Goal: Information Seeking & Learning: Learn about a topic

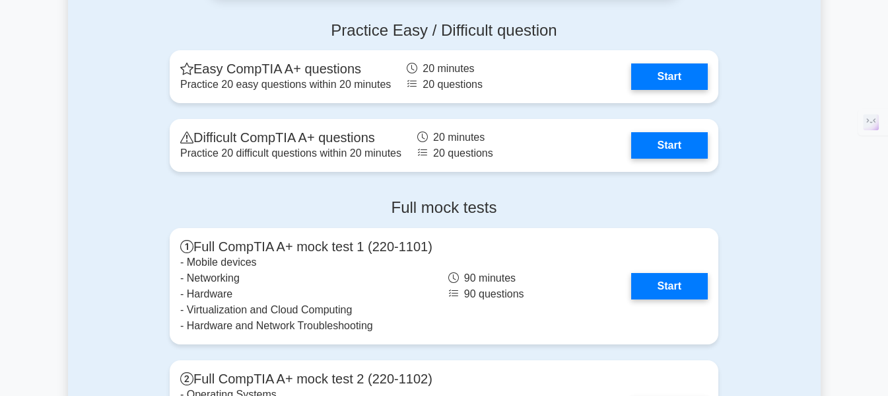
scroll to position [2656, 0]
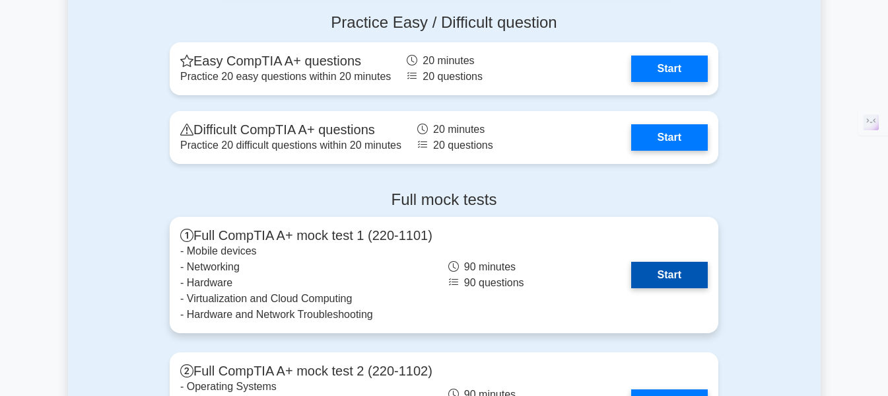
click at [683, 277] on link "Start" at bounding box center [669, 274] width 77 height 26
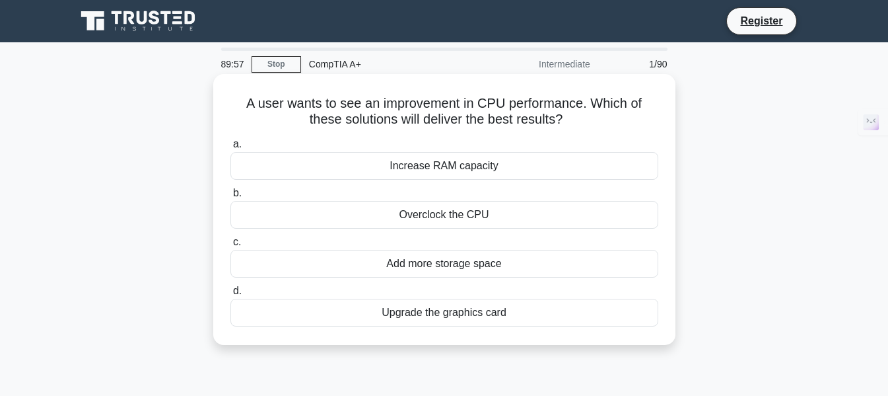
click at [565, 157] on div "Increase RAM capacity" at bounding box center [444, 166] width 428 height 28
click at [230, 149] on input "a. Increase RAM capacity" at bounding box center [230, 144] width 0 height 9
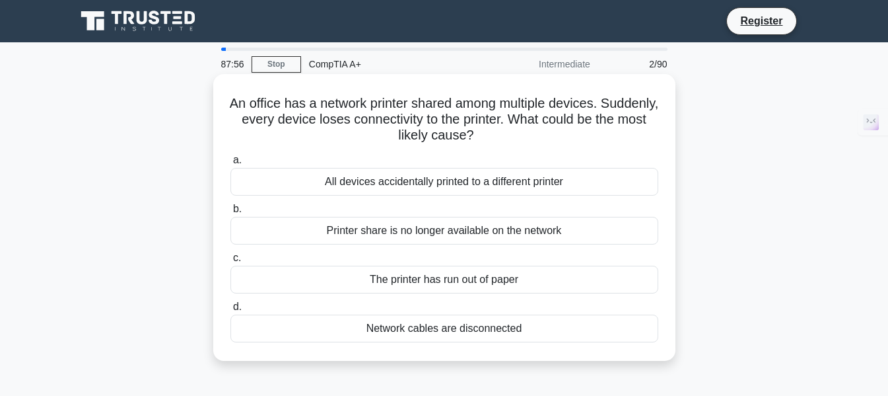
click at [473, 328] on div "Network cables are disconnected" at bounding box center [444, 328] width 428 height 28
click at [230, 311] on input "d. Network cables are disconnected" at bounding box center [230, 306] width 0 height 9
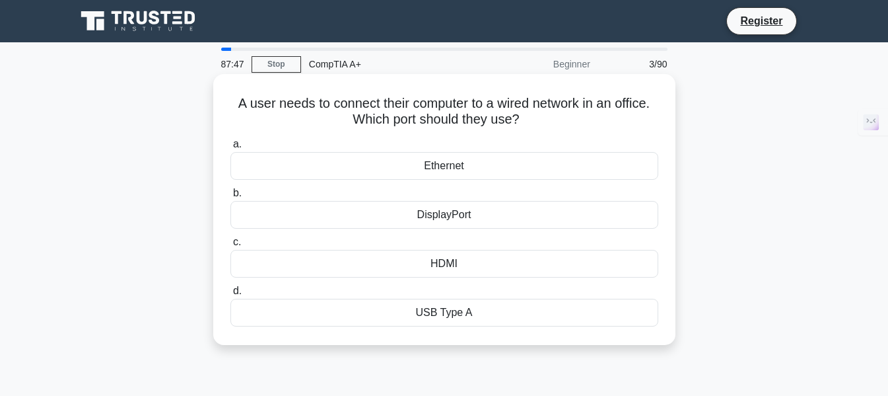
click at [581, 162] on div "Ethernet" at bounding box center [444, 166] width 428 height 28
click at [230, 149] on input "a. Ethernet" at bounding box center [230, 144] width 0 height 9
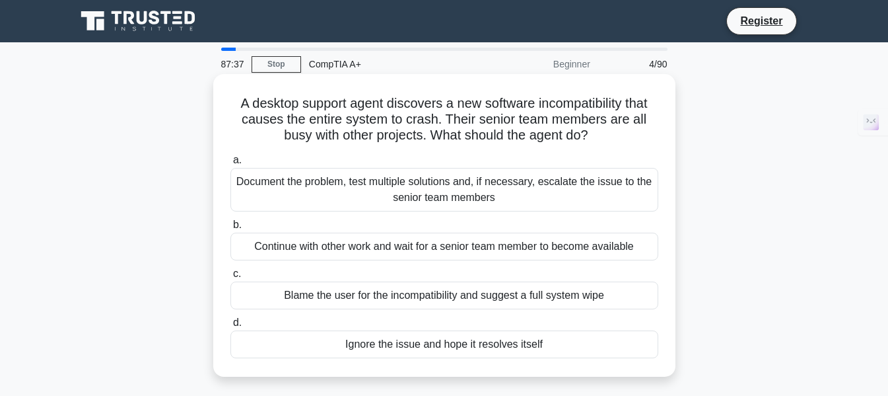
click at [518, 192] on div "Document the problem, test multiple solutions and, if necessary, escalate the i…" at bounding box center [444, 190] width 428 height 44
click at [230, 164] on input "a. Document the problem, test multiple solutions and, if necessary, escalate th…" at bounding box center [230, 160] width 0 height 9
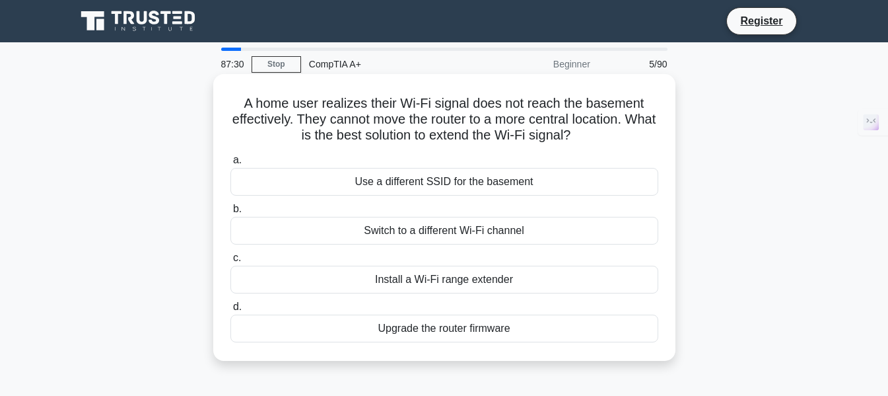
click at [456, 283] on div "Install a Wi-Fi range extender" at bounding box center [444, 279] width 428 height 28
click at [230, 262] on input "c. Install a Wi-Fi range extender" at bounding box center [230, 258] width 0 height 9
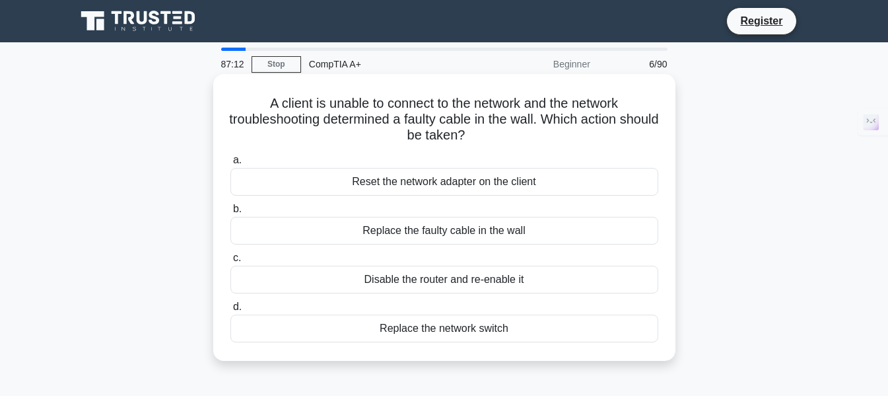
click at [432, 236] on div "Replace the faulty cable in the wall" at bounding box center [444, 231] width 428 height 28
click at [230, 213] on input "b. Replace the faulty cable in the wall" at bounding box center [230, 209] width 0 height 9
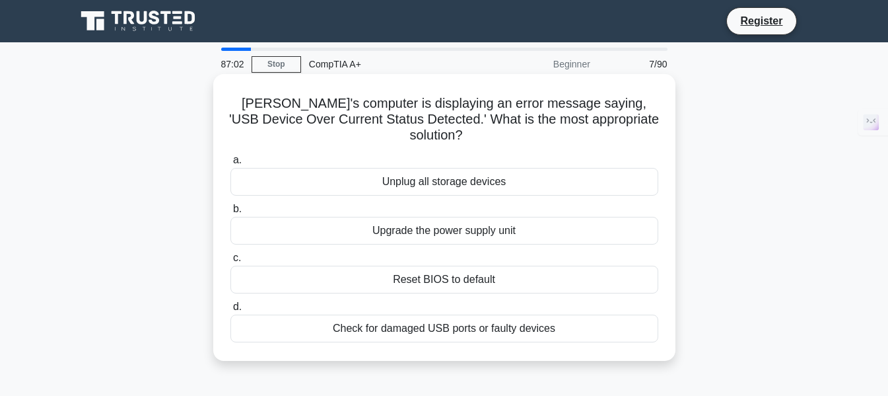
click at [482, 315] on div "Check for damaged USB ports or faulty devices" at bounding box center [444, 328] width 428 height 28
click at [230, 311] on input "d. Check for damaged USB ports or faulty devices" at bounding box center [230, 306] width 0 height 9
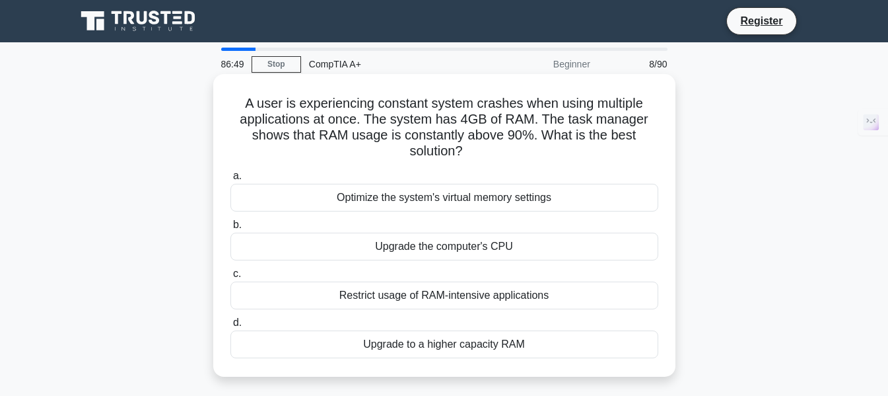
click at [498, 343] on div "Upgrade to a higher capacity RAM" at bounding box center [444, 344] width 428 height 28
click at [230, 327] on input "d. Upgrade to a higher capacity RAM" at bounding box center [230, 322] width 0 height 9
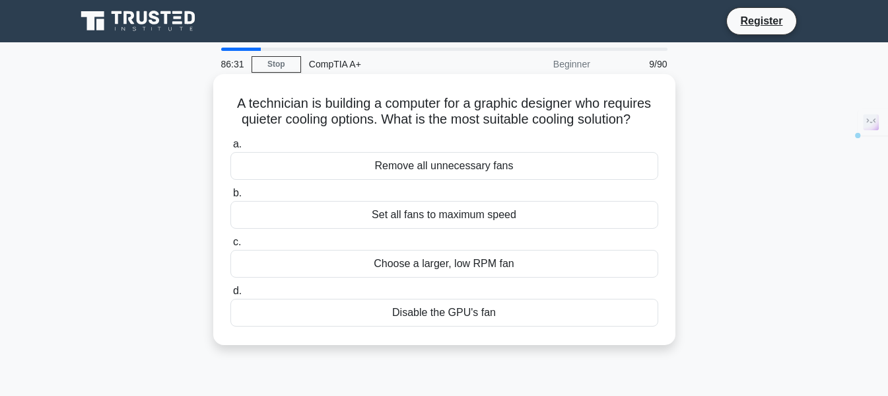
drag, startPoint x: 226, startPoint y: 102, endPoint x: 524, endPoint y: 322, distance: 370.7
click at [524, 322] on div "A technician is building a computer for a graphic designer who requires quieter…" at bounding box center [445, 209] width 452 height 260
copy div "A technician is building a computer for a graphic designer who requires quieter…"
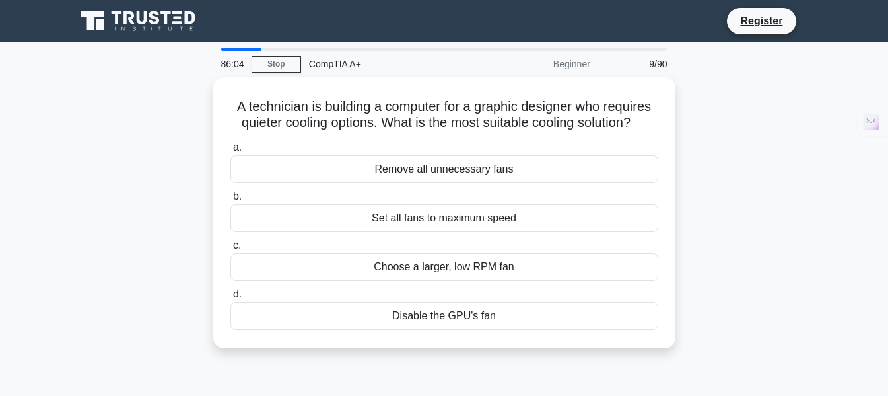
click at [783, 243] on div "A technician is building a computer for a graphic designer who requires quieter…" at bounding box center [444, 220] width 753 height 287
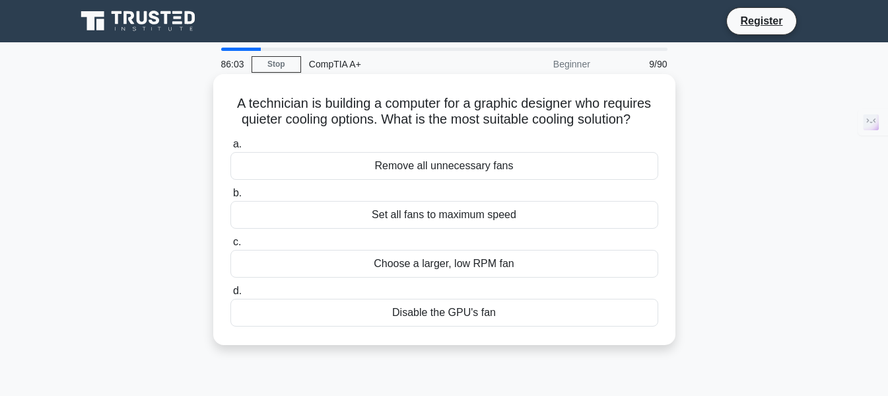
click at [594, 263] on div "Choose a larger, low RPM fan" at bounding box center [444, 264] width 428 height 28
click at [230, 246] on input "c. Choose a larger, low RPM fan" at bounding box center [230, 242] width 0 height 9
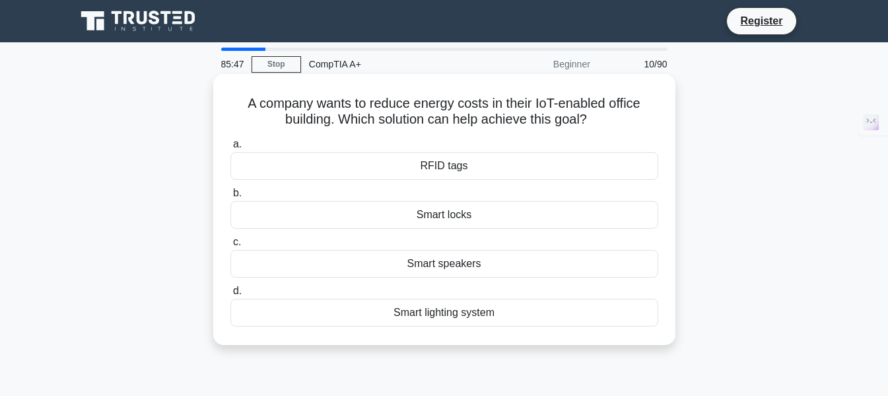
click at [578, 311] on div "Smart lighting system" at bounding box center [444, 312] width 428 height 28
click at [230, 295] on input "d. Smart lighting system" at bounding box center [230, 291] width 0 height 9
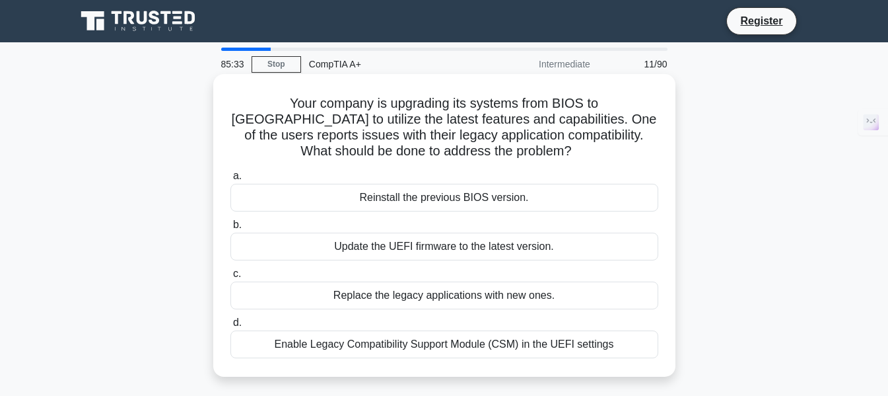
click at [421, 350] on div "Enable Legacy Compatibility Support Module (CSM) in the UEFI settings" at bounding box center [444, 344] width 428 height 28
click at [230, 327] on input "d. Enable Legacy Compatibility Support Module (CSM) in the UEFI settings" at bounding box center [230, 322] width 0 height 9
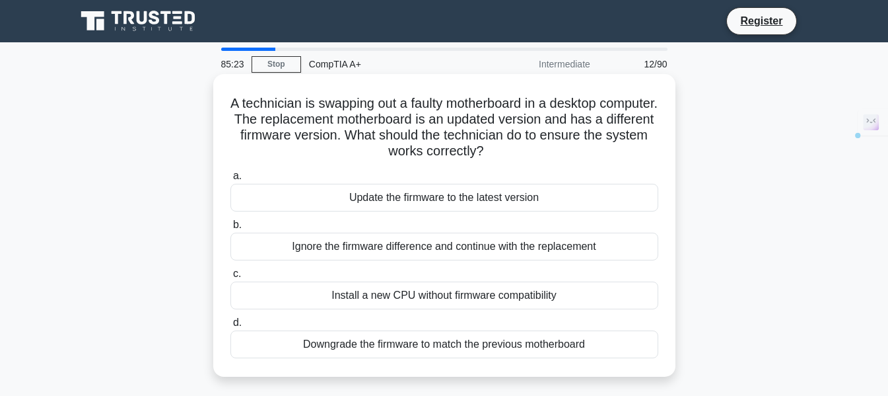
drag, startPoint x: 248, startPoint y: 110, endPoint x: 605, endPoint y: 350, distance: 431.1
click at [605, 350] on div "A technician is swapping out a faulty motherboard in a desktop computer. The re…" at bounding box center [445, 225] width 452 height 292
copy div "A technician is swapping out a faulty motherboard in a desktop computer. The re…"
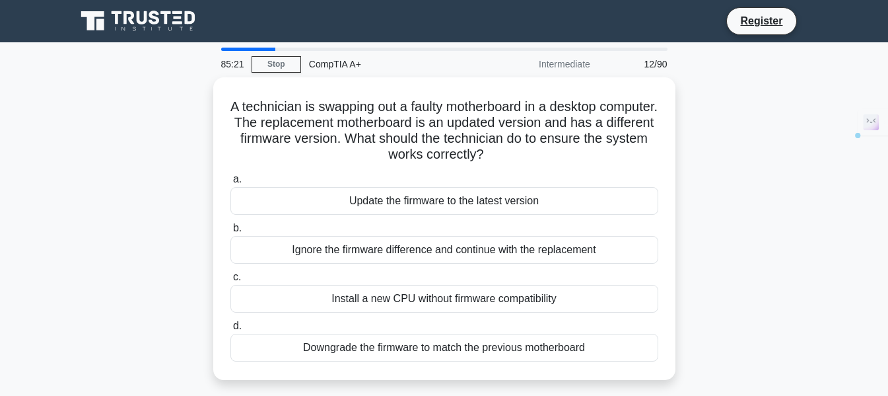
click at [732, 285] on div "A technician is swapping out a faulty motherboard in a desktop computer. The re…" at bounding box center [444, 236] width 753 height 318
click at [150, 269] on div "A technician is swapping out a faulty motherboard in a desktop computer. The re…" at bounding box center [444, 236] width 753 height 318
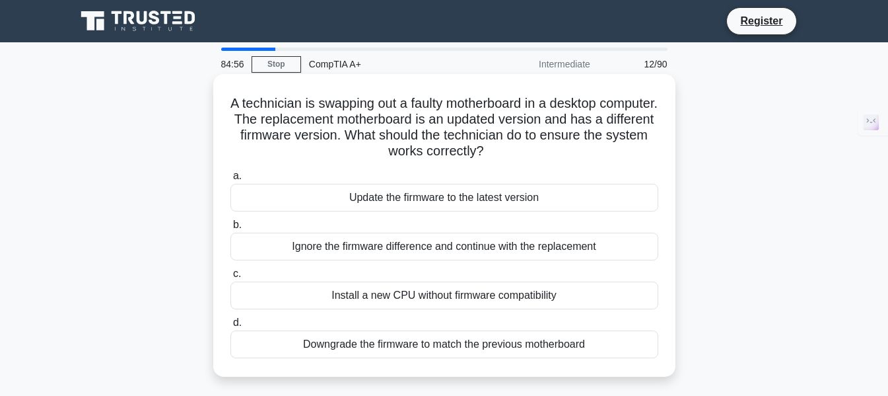
click at [446, 196] on div "Update the firmware to the latest version" at bounding box center [444, 198] width 428 height 28
click at [230, 180] on input "a. Update the firmware to the latest version" at bounding box center [230, 176] width 0 height 9
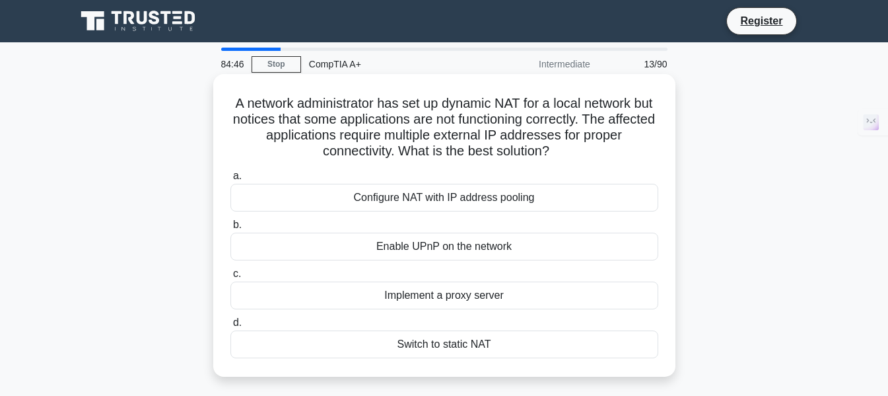
click at [494, 203] on div "Configure NAT with IP address pooling" at bounding box center [444, 198] width 428 height 28
click at [230, 180] on input "a. Configure NAT with IP address pooling" at bounding box center [230, 176] width 0 height 9
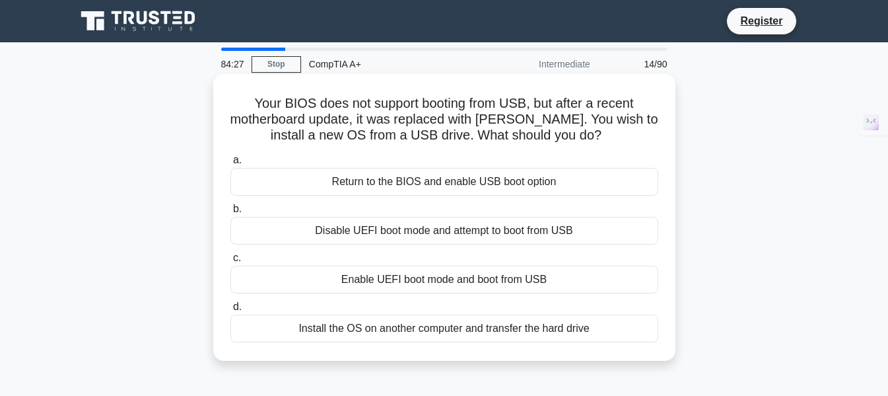
click at [421, 184] on div "Return to the BIOS and enable USB boot option" at bounding box center [444, 182] width 428 height 28
click at [230, 164] on input "a. Return to the BIOS and enable USB boot option" at bounding box center [230, 160] width 0 height 9
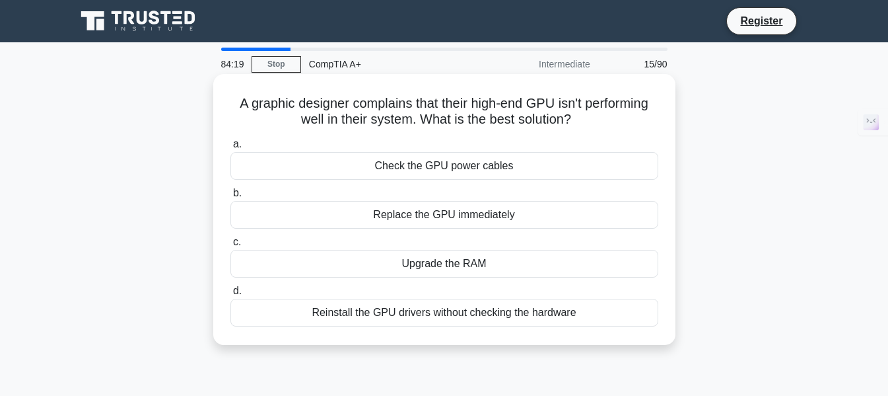
click at [449, 262] on div "Upgrade the RAM" at bounding box center [444, 264] width 428 height 28
click at [230, 246] on input "c. Upgrade the RAM" at bounding box center [230, 242] width 0 height 9
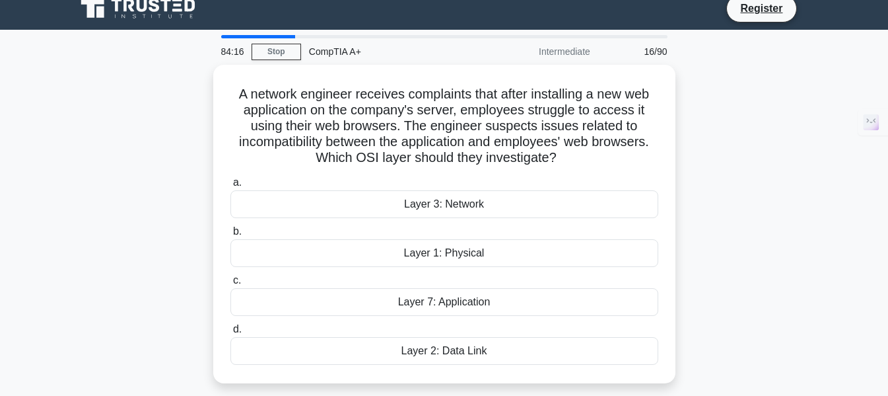
scroll to position [20, 0]
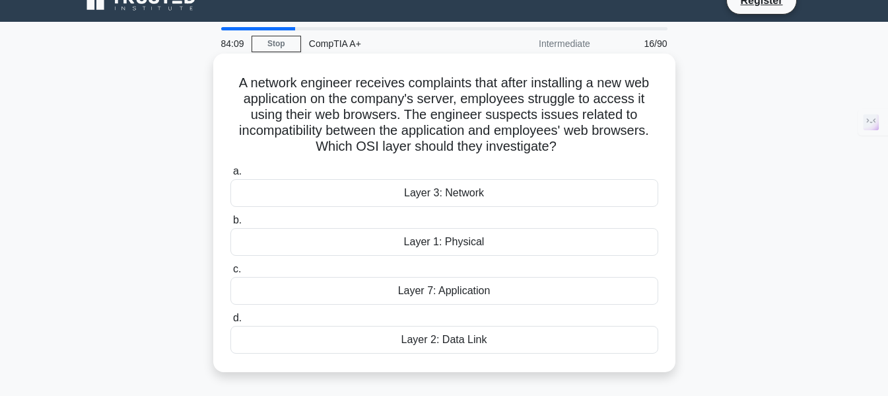
click at [468, 296] on div "Layer 7: Application" at bounding box center [444, 291] width 428 height 28
click at [230, 273] on input "c. Layer 7: Application" at bounding box center [230, 269] width 0 height 9
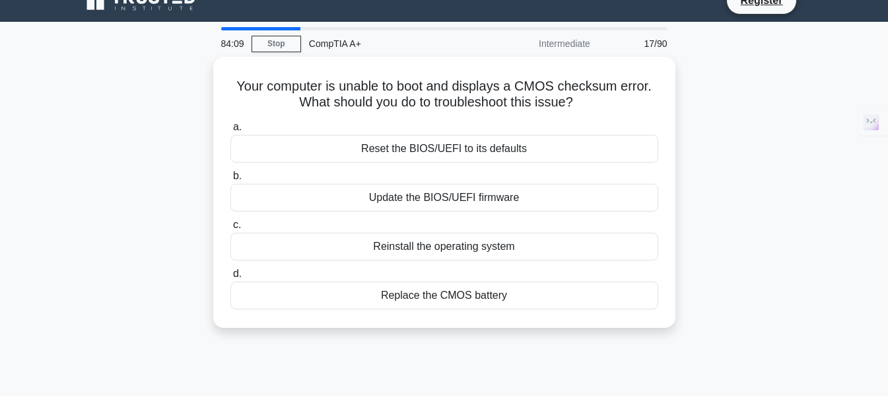
scroll to position [0, 0]
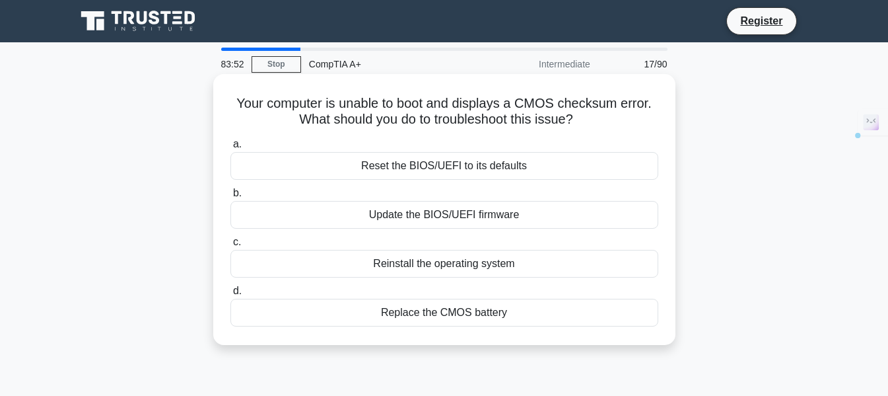
drag, startPoint x: 226, startPoint y: 100, endPoint x: 571, endPoint y: 312, distance: 404.8
click at [571, 312] on div "Your computer is unable to boot and displays a CMOS checksum error. What should…" at bounding box center [445, 209] width 452 height 260
copy div "Your computer is unable to boot and displays a CMOS checksum error. What should…"
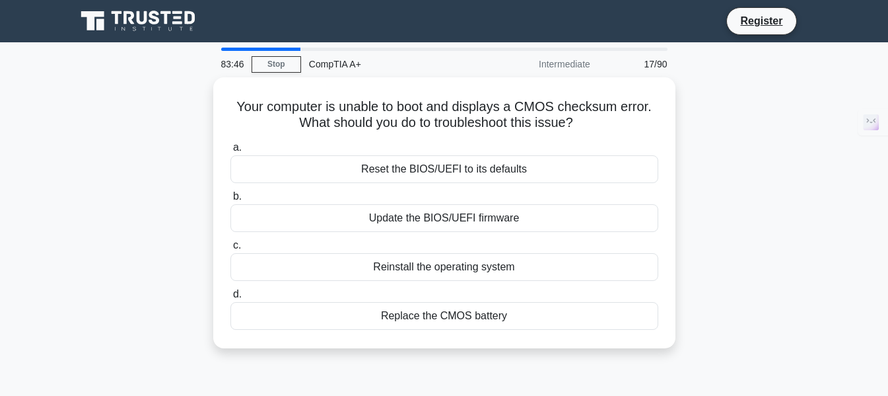
click at [805, 195] on div "Your computer is unable to boot and displays a CMOS checksum error. What should…" at bounding box center [444, 220] width 753 height 287
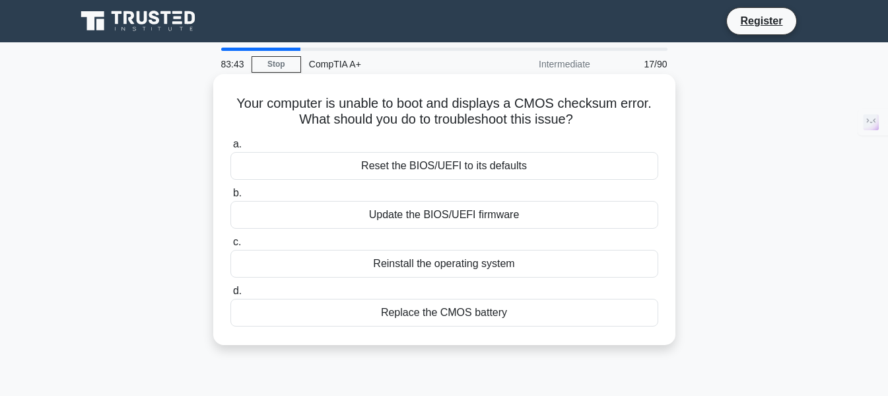
click at [491, 317] on div "Replace the CMOS battery" at bounding box center [444, 312] width 428 height 28
click at [230, 295] on input "d. Replace the CMOS battery" at bounding box center [230, 291] width 0 height 9
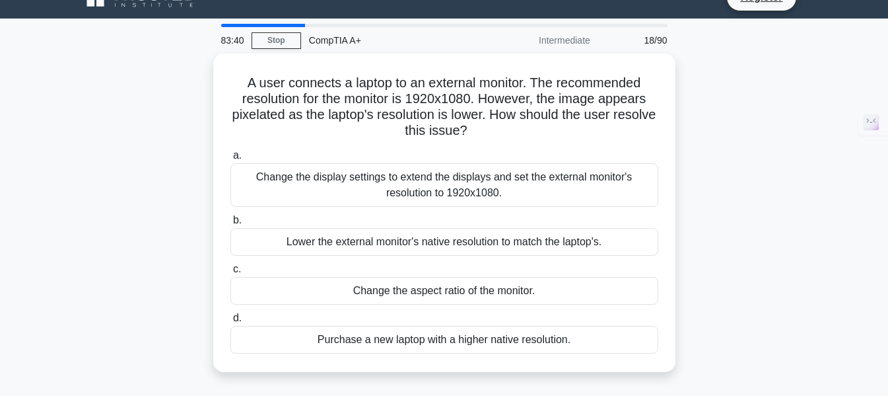
scroll to position [28, 0]
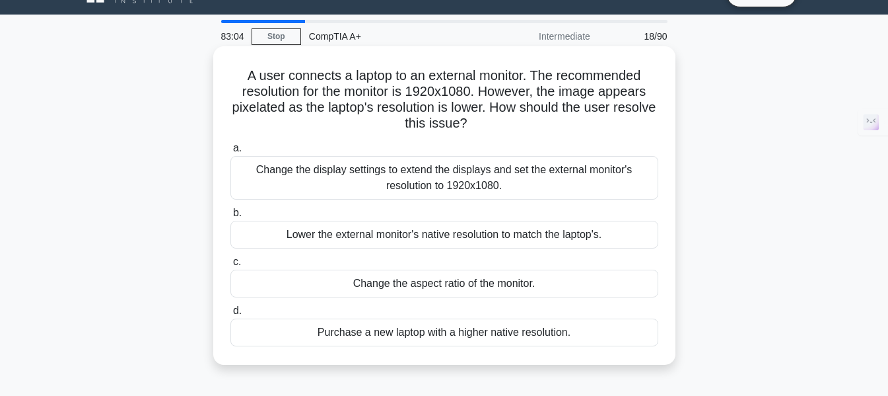
click at [429, 176] on div "Change the display settings to extend the displays and set the external monitor…" at bounding box center [444, 178] width 428 height 44
click at [230, 153] on input "a. Change the display settings to extend the displays and set the external moni…" at bounding box center [230, 148] width 0 height 9
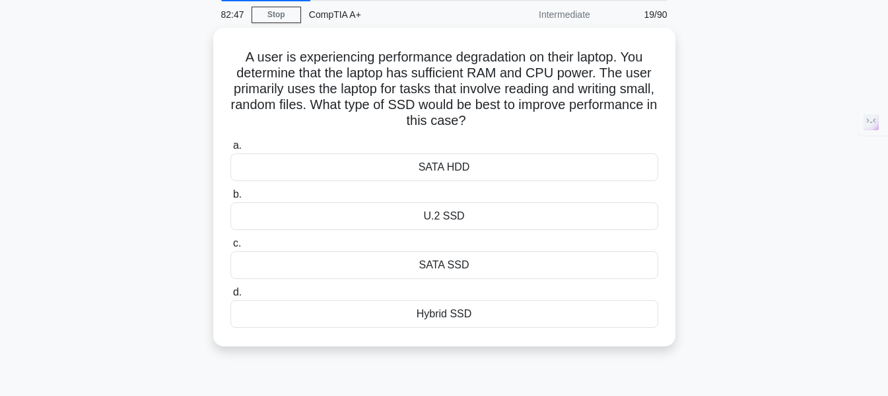
scroll to position [57, 0]
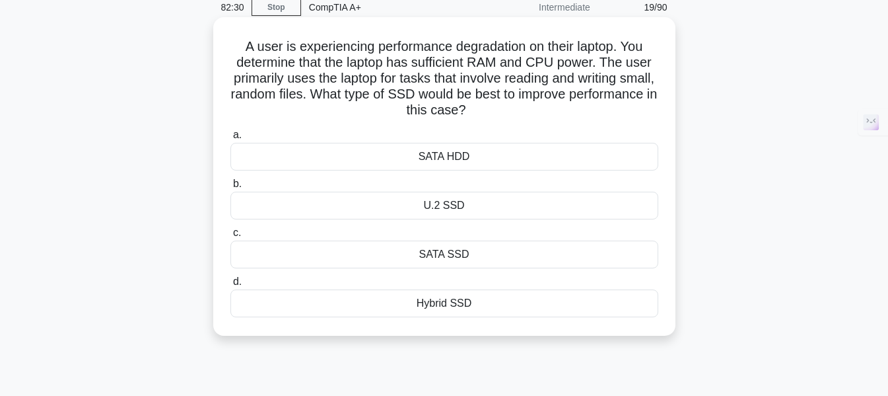
click at [481, 264] on div "SATA SSD" at bounding box center [444, 254] width 428 height 28
click at [230, 237] on input "c. SATA SSD" at bounding box center [230, 232] width 0 height 9
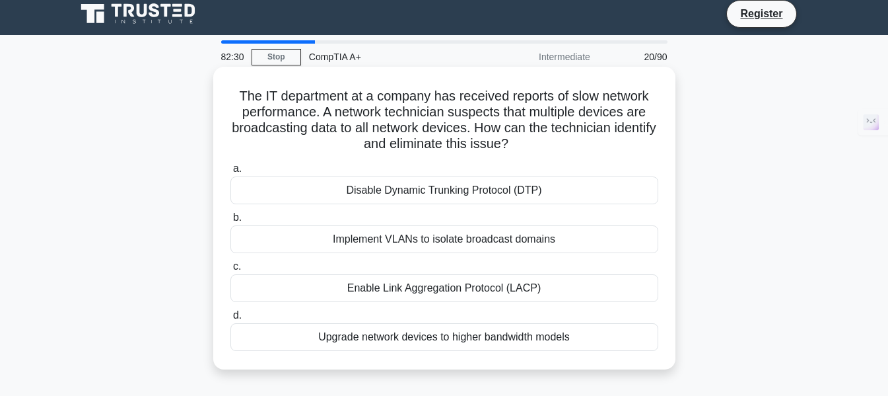
scroll to position [0, 0]
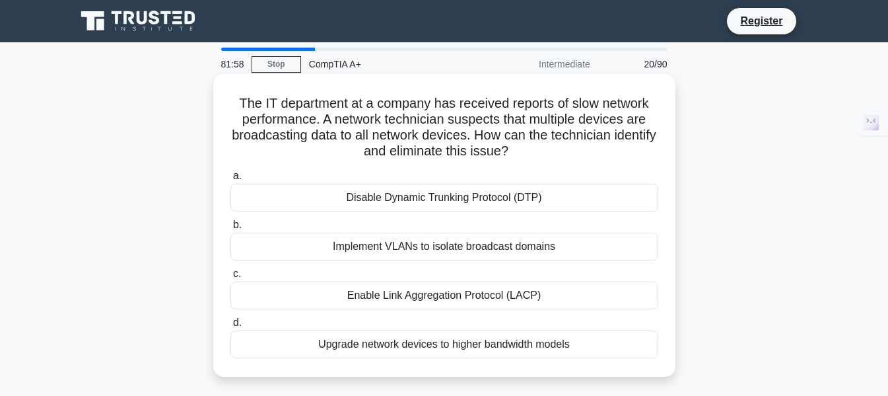
click at [399, 247] on div "Implement VLANs to isolate broadcast domains" at bounding box center [444, 246] width 428 height 28
click at [230, 229] on input "b. Implement VLANs to isolate broadcast domains" at bounding box center [230, 225] width 0 height 9
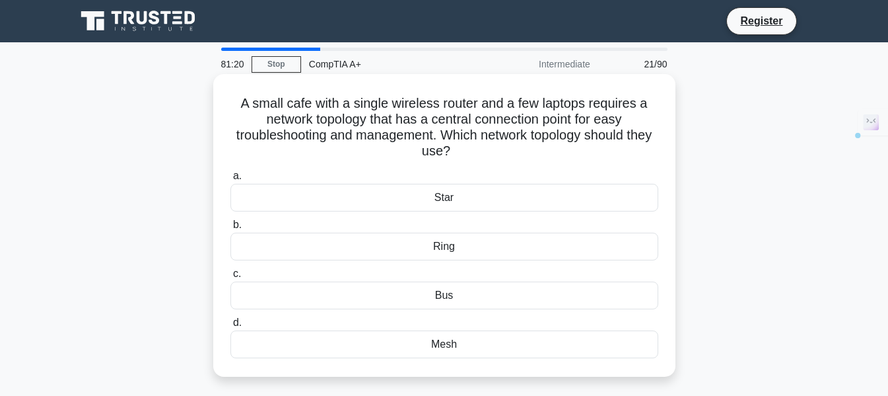
drag, startPoint x: 230, startPoint y: 97, endPoint x: 570, endPoint y: 346, distance: 421.4
click at [570, 346] on div "A small cafe with a single wireless router and a few laptops requires a network…" at bounding box center [445, 225] width 452 height 292
copy div "A small cafe with a single wireless router and a few laptops requires a network…"
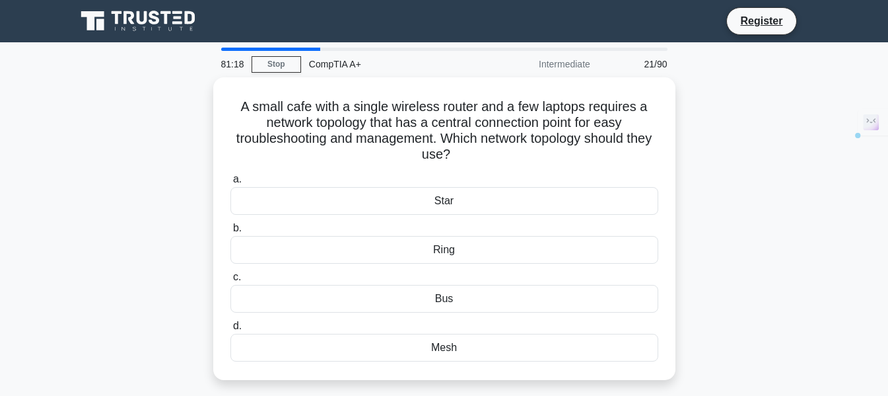
click at [802, 234] on div "A small cafe with a single wireless router and a few laptops requires a network…" at bounding box center [444, 236] width 753 height 318
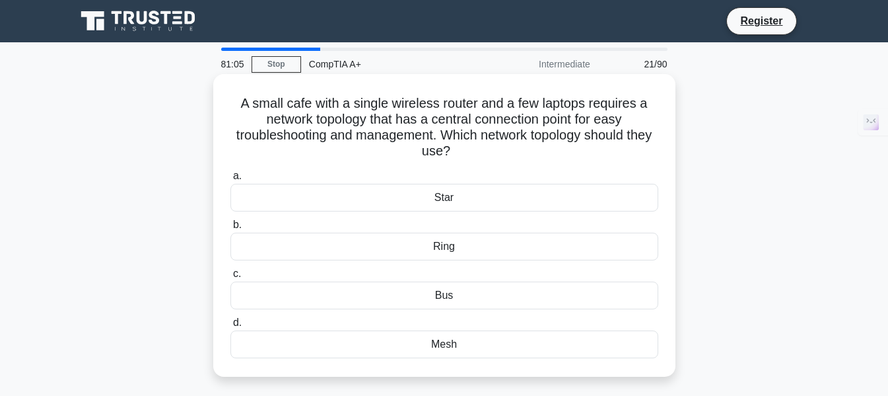
click at [472, 203] on div "Star" at bounding box center [444, 198] width 428 height 28
click at [230, 180] on input "a. Star" at bounding box center [230, 176] width 0 height 9
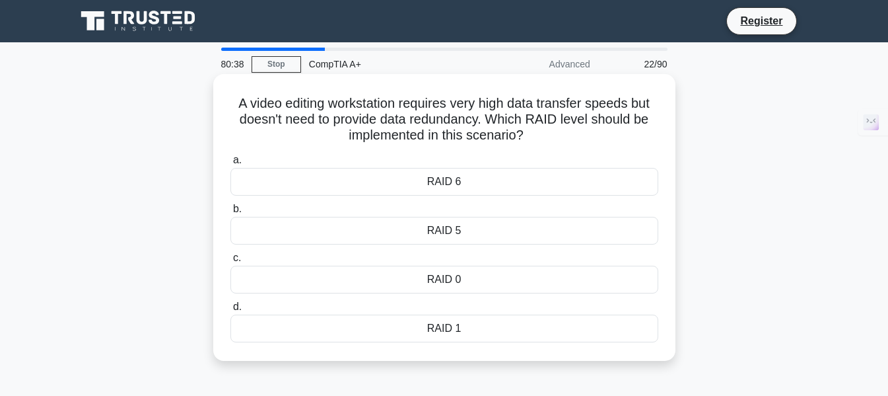
click at [460, 329] on div "RAID 1" at bounding box center [444, 328] width 428 height 28
click at [230, 311] on input "d. RAID 1" at bounding box center [230, 306] width 0 height 9
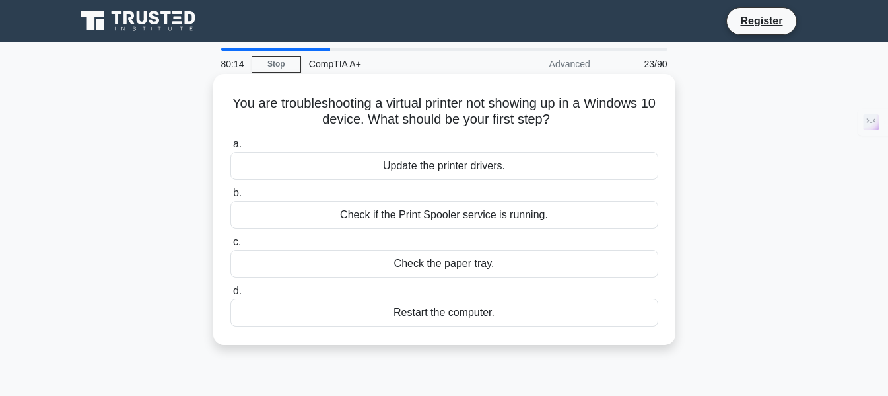
click at [485, 216] on div "Check if the Print Spooler service is running." at bounding box center [444, 215] width 428 height 28
click at [230, 197] on input "b. Check if the Print Spooler service is running." at bounding box center [230, 193] width 0 height 9
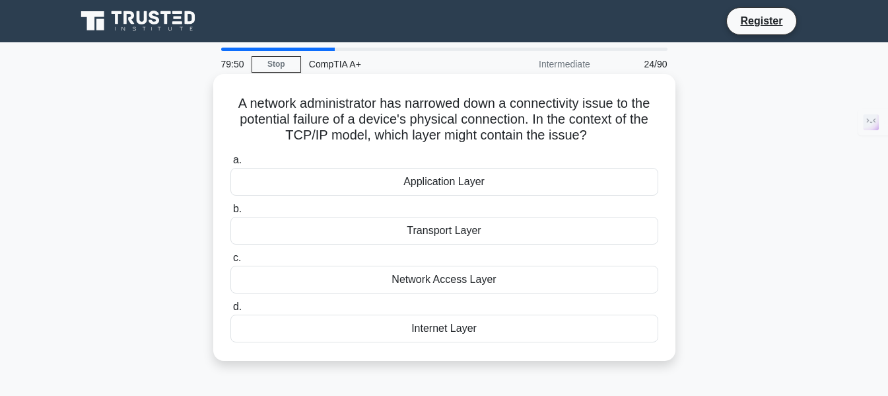
click at [479, 279] on div "Network Access Layer" at bounding box center [444, 279] width 428 height 28
click at [230, 262] on input "c. Network Access Layer" at bounding box center [230, 258] width 0 height 9
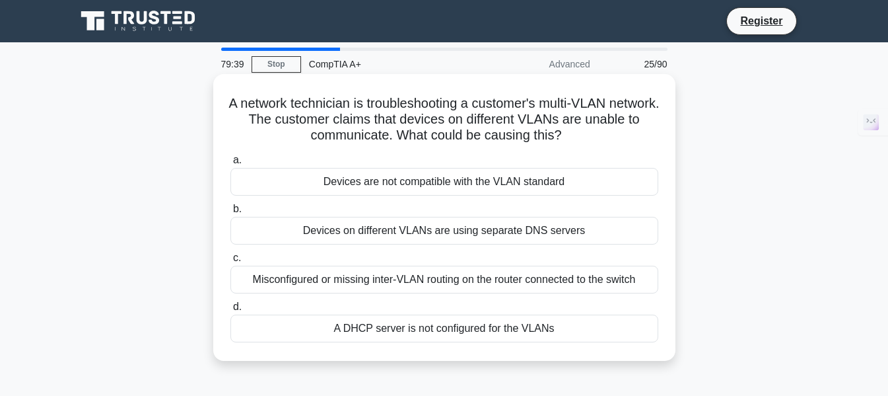
click at [459, 283] on div "Misconfigured or missing inter-VLAN routing on the router connected to the swit…" at bounding box center [444, 279] width 428 height 28
click at [230, 262] on input "c. Misconfigured or missing inter-VLAN routing on the router connected to the s…" at bounding box center [230, 258] width 0 height 9
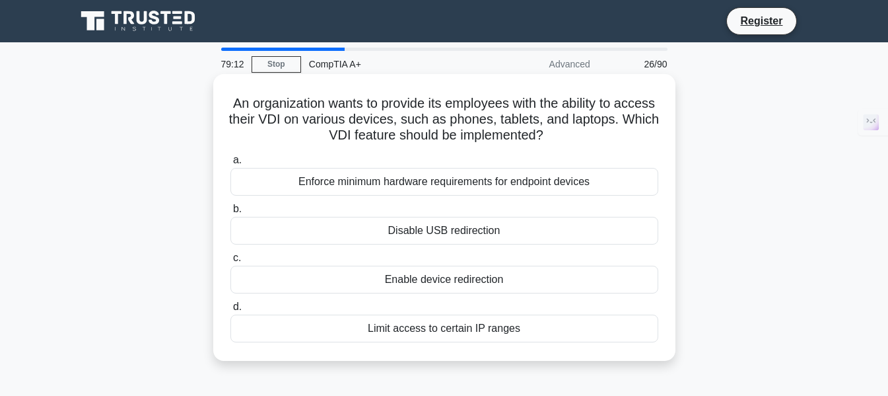
click at [483, 331] on div "Limit access to certain IP ranges" at bounding box center [444, 328] width 428 height 28
click at [230, 311] on input "d. Limit access to certain IP ranges" at bounding box center [230, 306] width 0 height 9
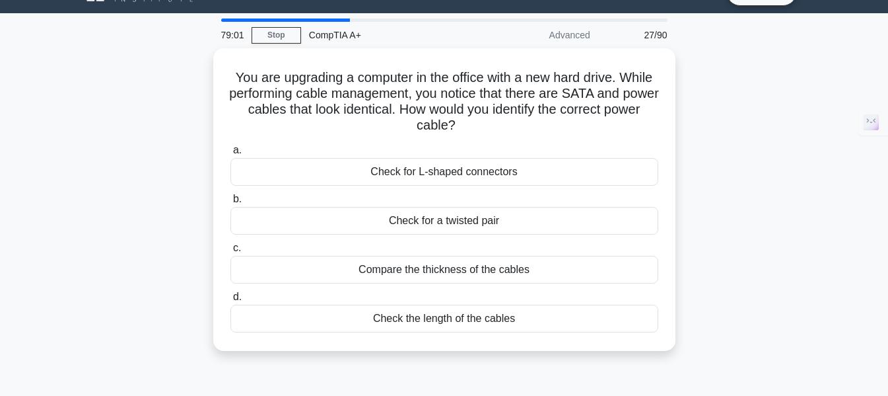
scroll to position [22, 0]
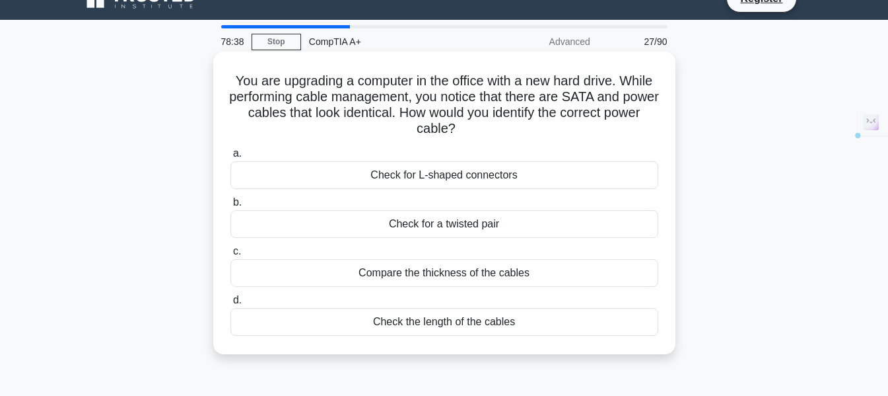
drag, startPoint x: 242, startPoint y: 78, endPoint x: 553, endPoint y: 318, distance: 393.2
click at [553, 318] on div "You are upgrading a computer in the office with a new hard drive. While perform…" at bounding box center [445, 203] width 452 height 292
copy div "You are upgrading a computer in the office with a new hard drive. While perform…"
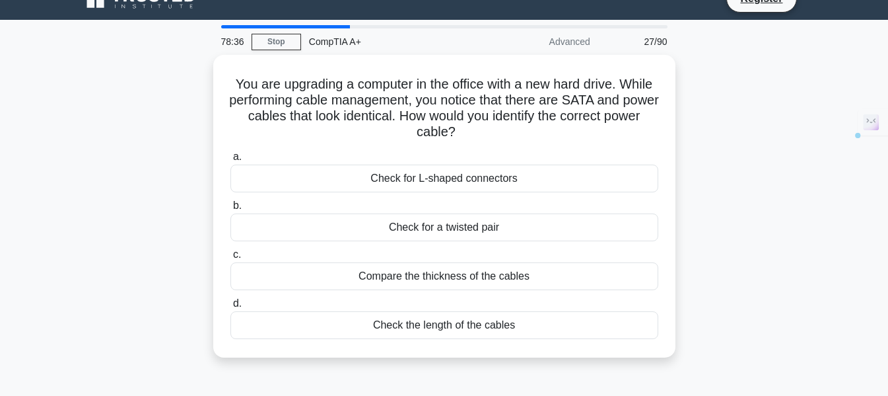
click at [828, 182] on main "78:36 Stop CompTIA A+ Advanced 27/90 You are upgrading a computer in the office…" at bounding box center [444, 355] width 888 height 671
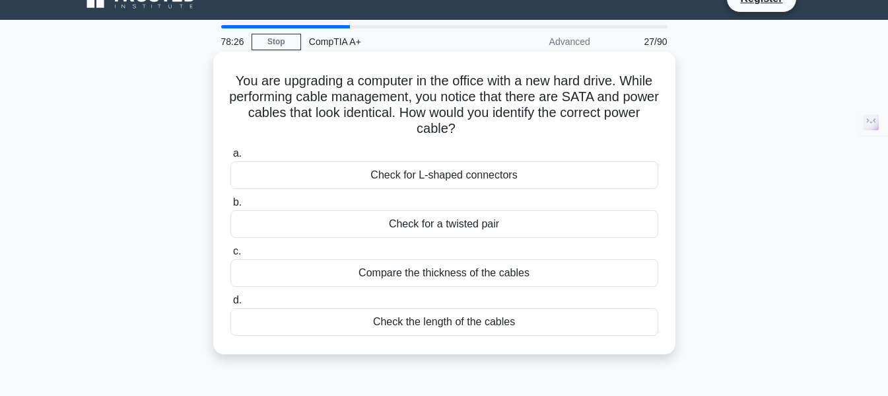
click at [379, 170] on div "Check for L-shaped connectors" at bounding box center [444, 175] width 428 height 28
click at [230, 158] on input "a. Check for L-shaped connectors" at bounding box center [230, 153] width 0 height 9
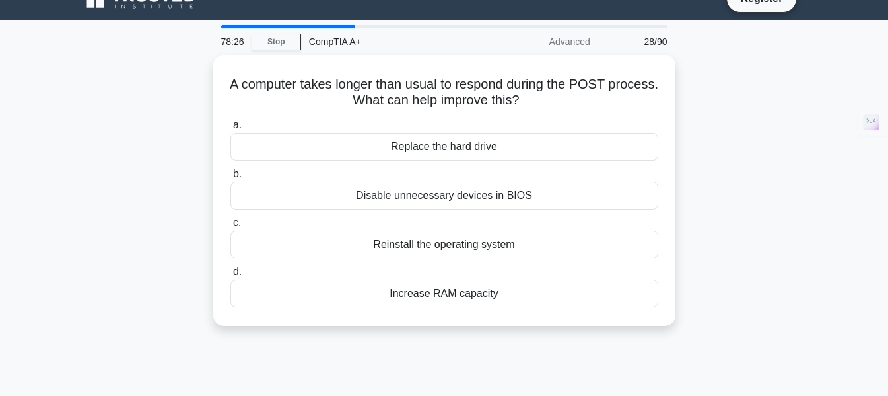
scroll to position [0, 0]
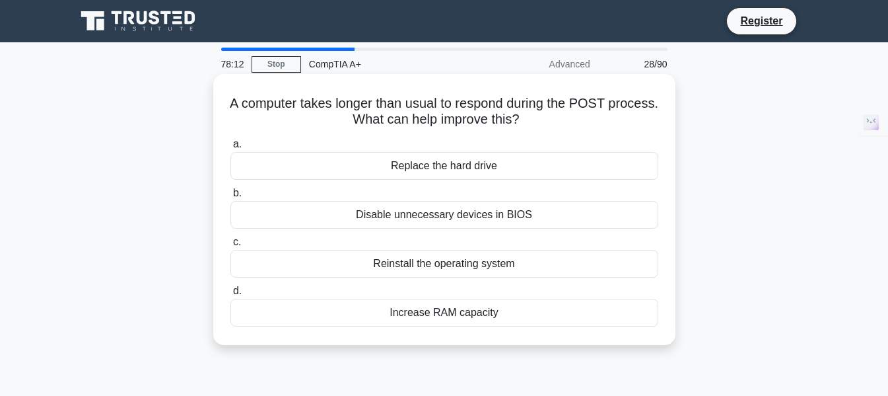
click at [416, 312] on div "Increase RAM capacity" at bounding box center [444, 312] width 428 height 28
click at [230, 295] on input "d. Increase RAM capacity" at bounding box center [230, 291] width 0 height 9
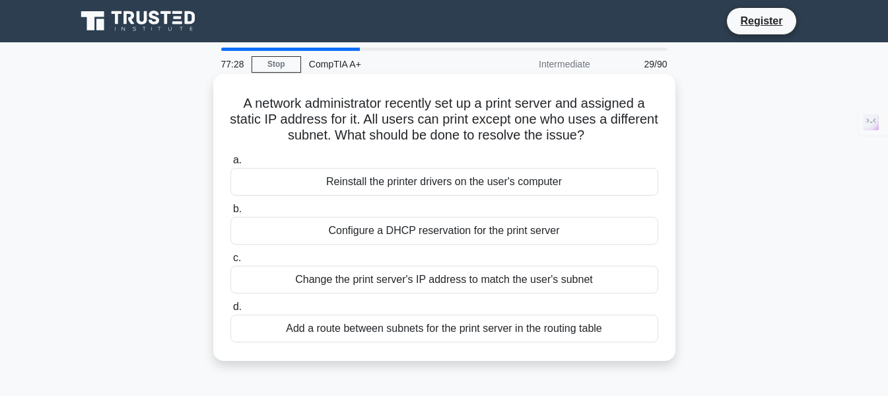
click at [434, 284] on div "Change the print server's IP address to match the user's subnet" at bounding box center [444, 279] width 428 height 28
click at [230, 262] on input "c. Change the print server's IP address to match the user's subnet" at bounding box center [230, 258] width 0 height 9
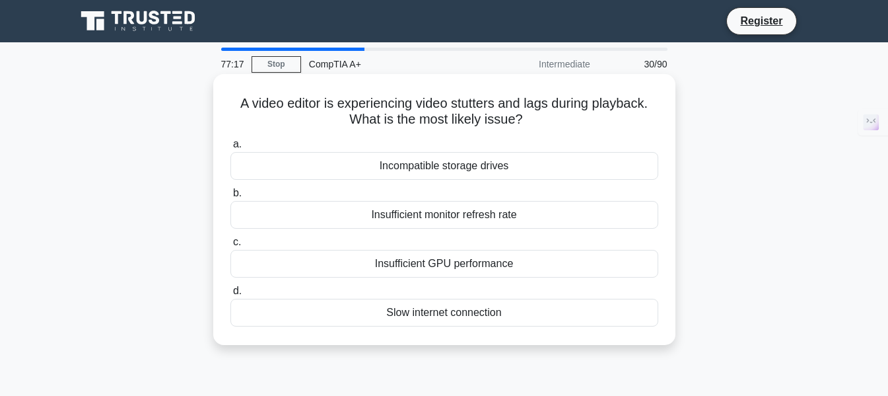
click at [462, 221] on div "Insufficient monitor refresh rate" at bounding box center [444, 215] width 428 height 28
click at [230, 197] on input "b. Insufficient monitor refresh rate" at bounding box center [230, 193] width 0 height 9
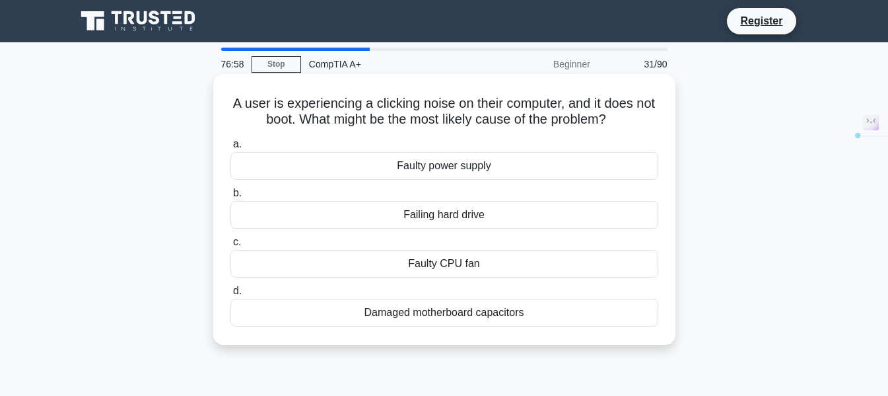
drag, startPoint x: 231, startPoint y: 96, endPoint x: 621, endPoint y: 331, distance: 454.7
click at [621, 331] on div "A user is experiencing a clicking noise on their computer, and it does not boot…" at bounding box center [445, 209] width 452 height 260
copy div "A user is experiencing a clicking noise on their computer, and it does not boot…"
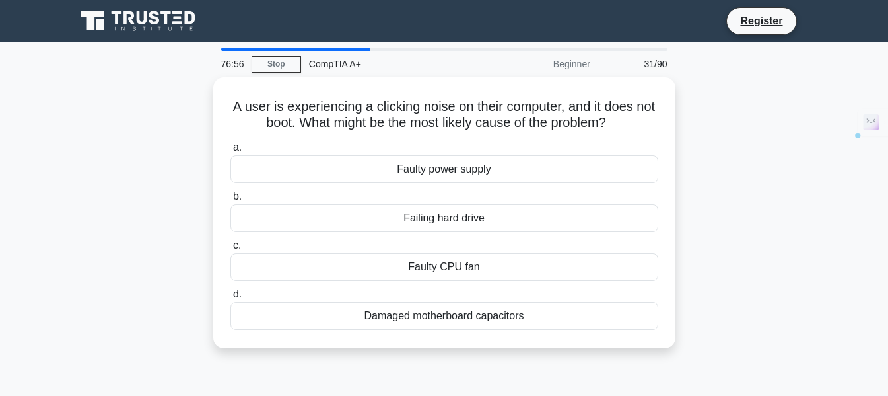
click at [797, 207] on div "A user is experiencing a clicking noise on their computer, and it does not boot…" at bounding box center [444, 220] width 753 height 287
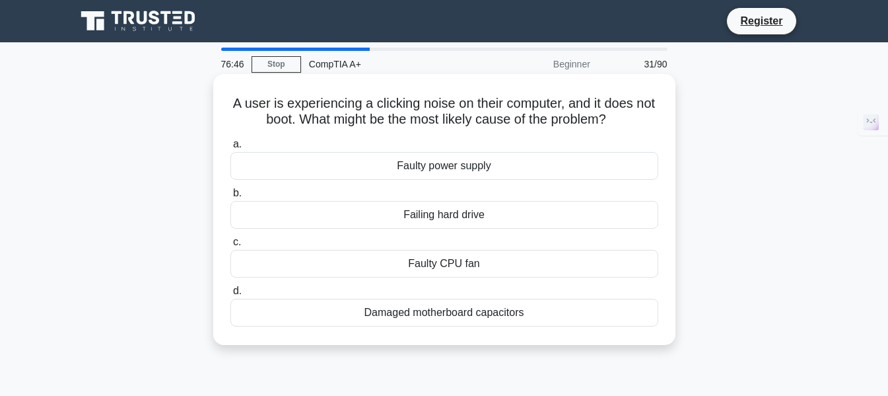
click at [455, 214] on div "Failing hard drive" at bounding box center [444, 215] width 428 height 28
click at [230, 197] on input "b. Failing hard drive" at bounding box center [230, 193] width 0 height 9
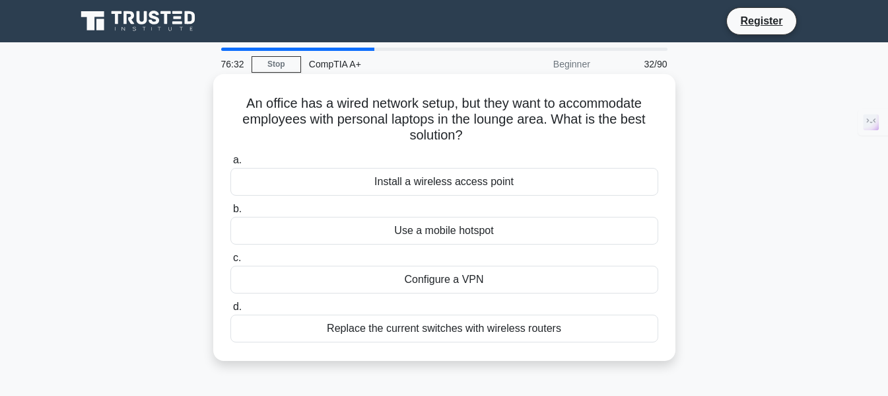
click at [389, 180] on div "Install a wireless access point" at bounding box center [444, 182] width 428 height 28
click at [230, 164] on input "a. Install a wireless access point" at bounding box center [230, 160] width 0 height 9
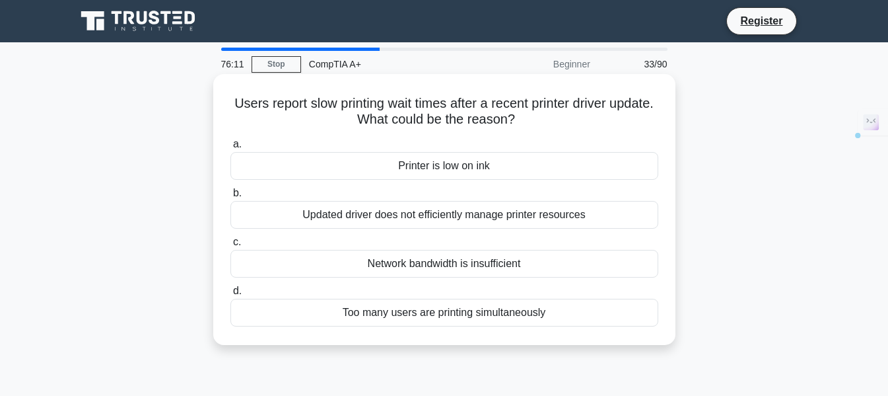
drag, startPoint x: 246, startPoint y: 107, endPoint x: 609, endPoint y: 310, distance: 415.6
click at [609, 310] on div "Users report slow printing wait times after a recent printer driver update. Wha…" at bounding box center [445, 209] width 452 height 260
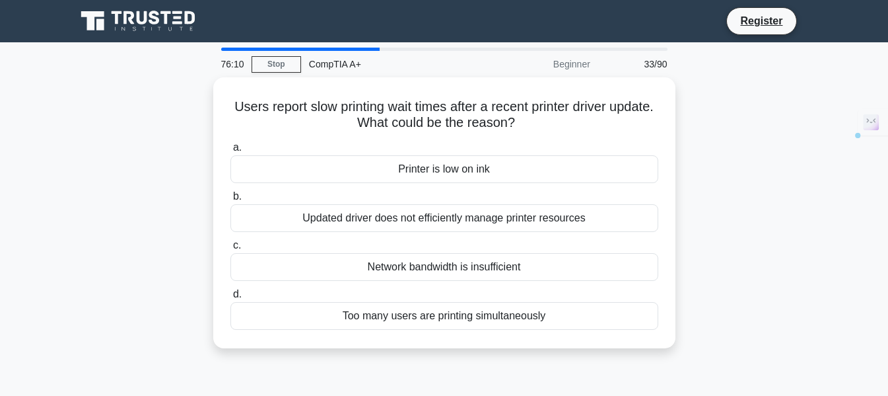
copy div "Users report slow printing wait times after a recent printer driver update. Wha…"
click at [809, 246] on div "Users report slow printing wait times after a recent printer driver update. Wha…" at bounding box center [444, 220] width 753 height 287
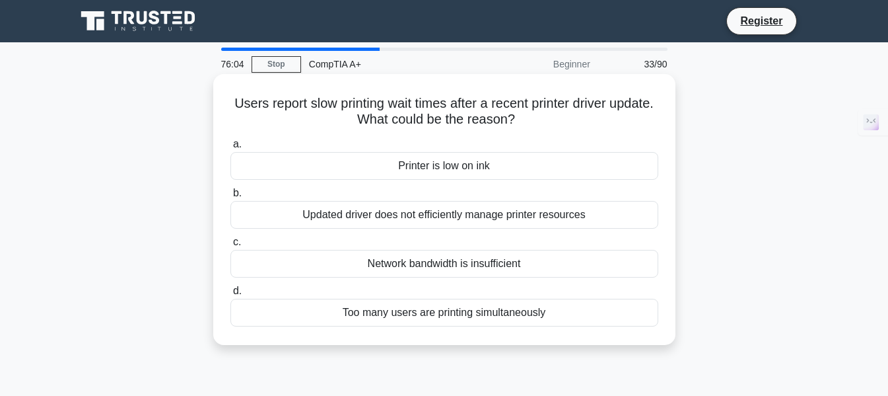
click at [445, 212] on div "Updated driver does not efficiently manage printer resources" at bounding box center [444, 215] width 428 height 28
click at [230, 197] on input "b. Updated driver does not efficiently manage printer resources" at bounding box center [230, 193] width 0 height 9
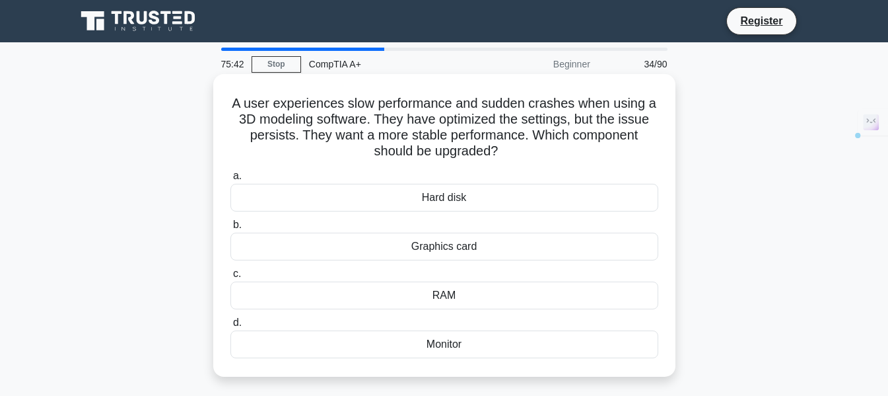
drag, startPoint x: 228, startPoint y: 99, endPoint x: 508, endPoint y: 343, distance: 372.1
click at [508, 343] on div "A user experiences slow performance and sudden crashes when using a 3D modeling…" at bounding box center [445, 225] width 452 height 292
copy div "A user experiences slow performance and sudden crashes when using a 3D modeling…"
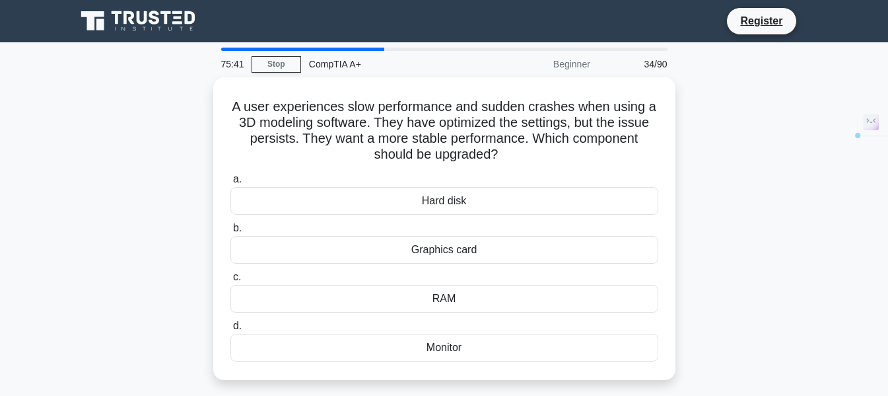
click at [792, 213] on div "A user experiences slow performance and sudden crashes when using a 3D modeling…" at bounding box center [444, 236] width 753 height 318
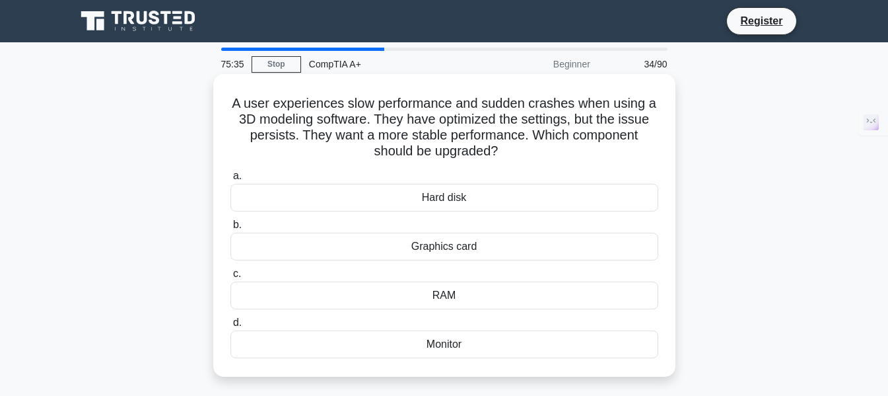
click at [431, 252] on div "Graphics card" at bounding box center [444, 246] width 428 height 28
click at [230, 229] on input "b. Graphics card" at bounding box center [230, 225] width 0 height 9
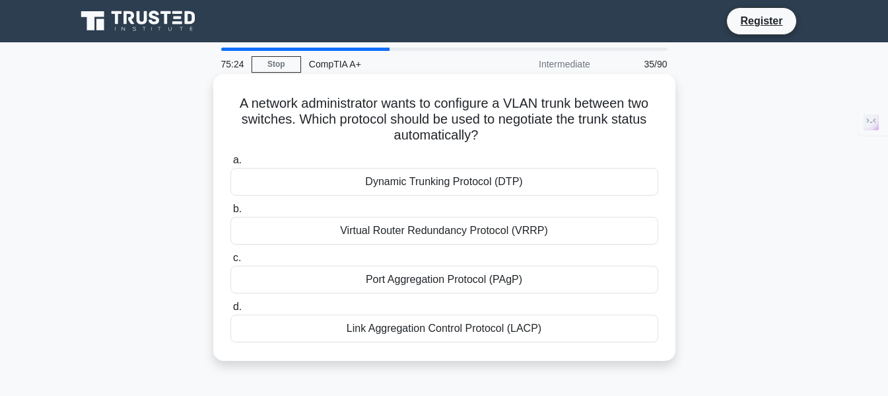
click at [467, 188] on div "Dynamic Trunking Protocol (DTP)" at bounding box center [444, 182] width 428 height 28
click at [230, 164] on input "a. Dynamic Trunking Protocol (DTP)" at bounding box center [230, 160] width 0 height 9
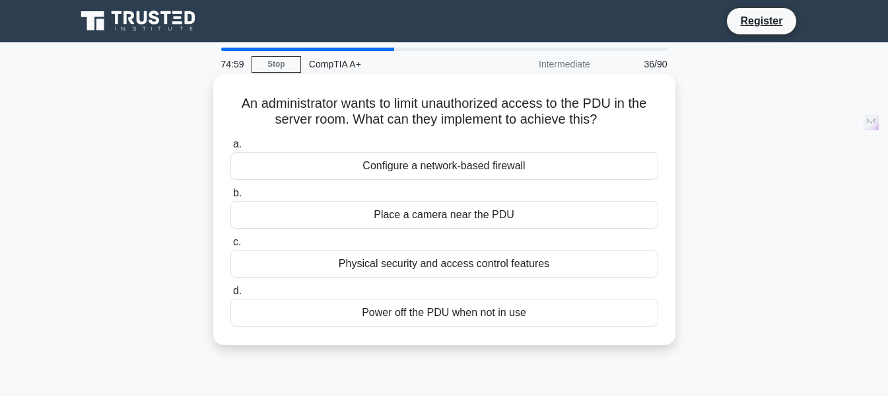
click at [414, 264] on div "Physical security and access control features" at bounding box center [444, 264] width 428 height 28
click at [230, 246] on input "c. Physical security and access control features" at bounding box center [230, 242] width 0 height 9
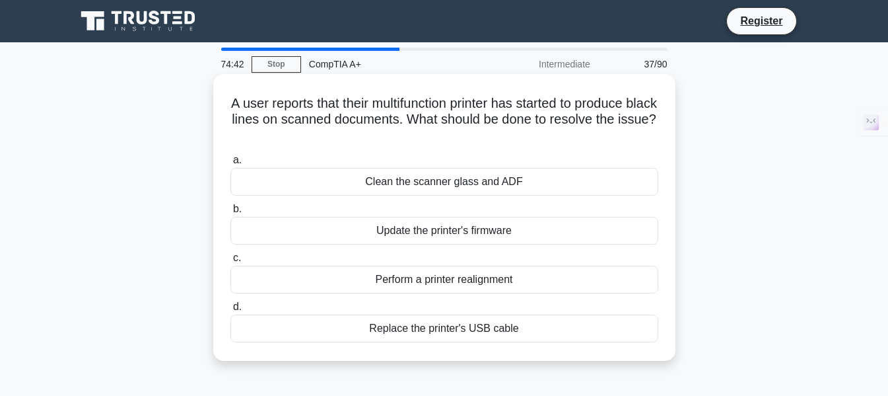
click at [477, 281] on div "Perform a printer realignment" at bounding box center [444, 279] width 428 height 28
click at [230, 262] on input "c. Perform a printer realignment" at bounding box center [230, 258] width 0 height 9
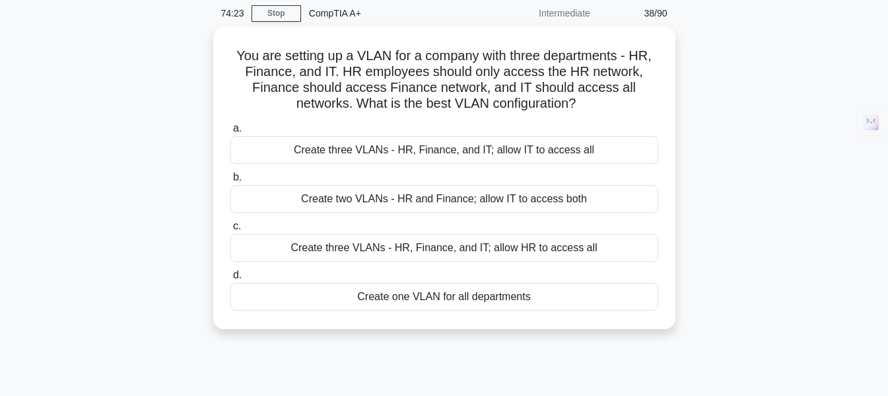
scroll to position [53, 0]
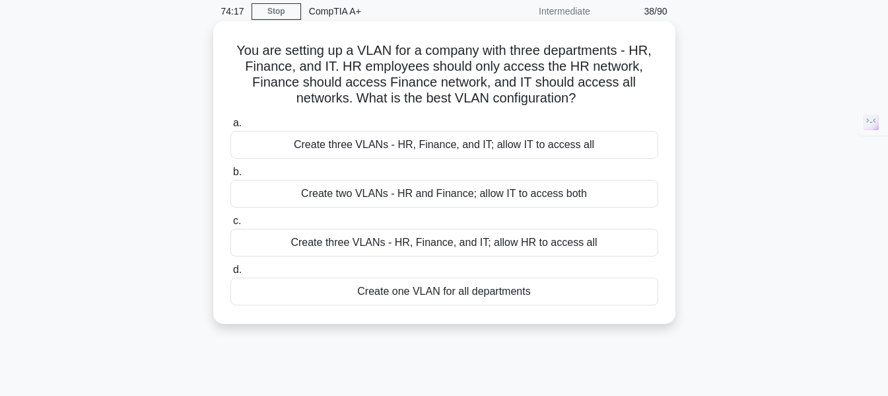
click at [561, 144] on div "Create three VLANs - HR, Finance, and IT; allow IT to access all" at bounding box center [444, 145] width 428 height 28
click at [230, 127] on input "a. Create three VLANs - HR, Finance, and IT; allow IT to access all" at bounding box center [230, 123] width 0 height 9
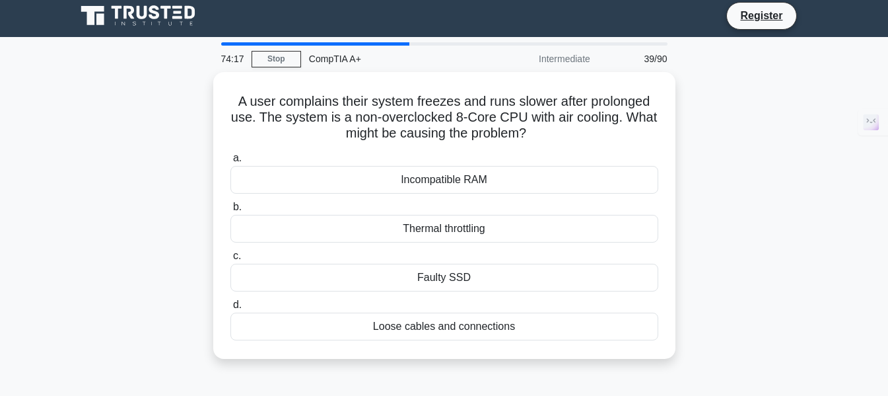
scroll to position [0, 0]
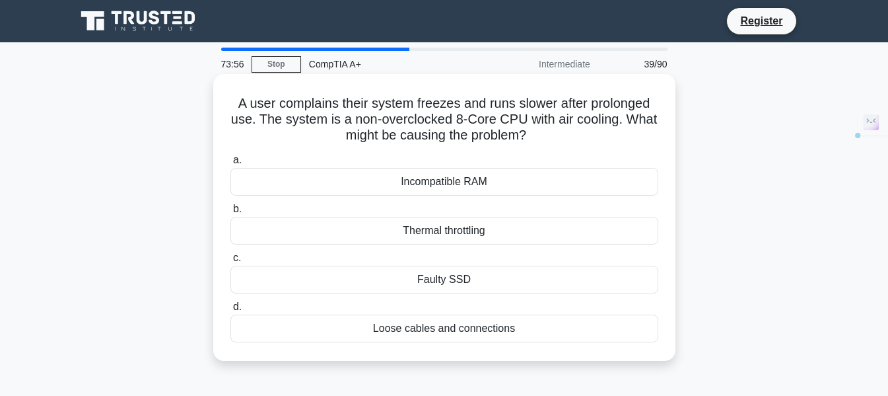
drag, startPoint x: 232, startPoint y: 105, endPoint x: 559, endPoint y: 352, distance: 409.6
click at [559, 352] on div "A user complains their system freezes and runs slower after prolonged use. The …" at bounding box center [445, 217] width 452 height 276
copy div "A user complains their system freezes and runs slower after prolonged use. The …"
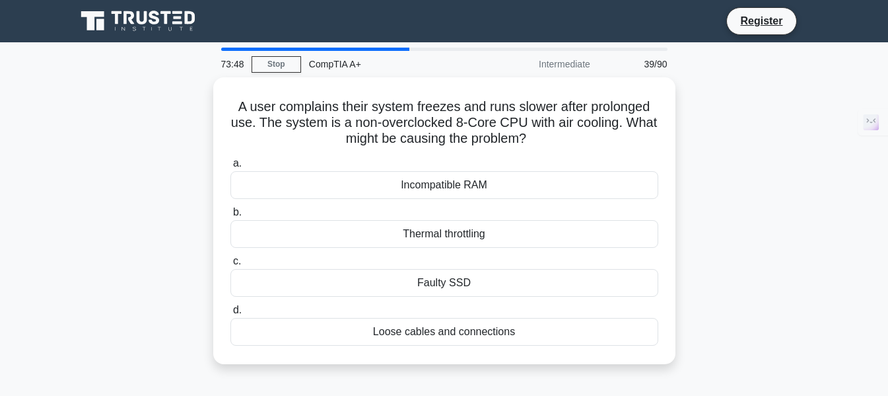
click at [747, 182] on div "A user complains their system freezes and runs slower after prolonged use. The …" at bounding box center [444, 228] width 753 height 302
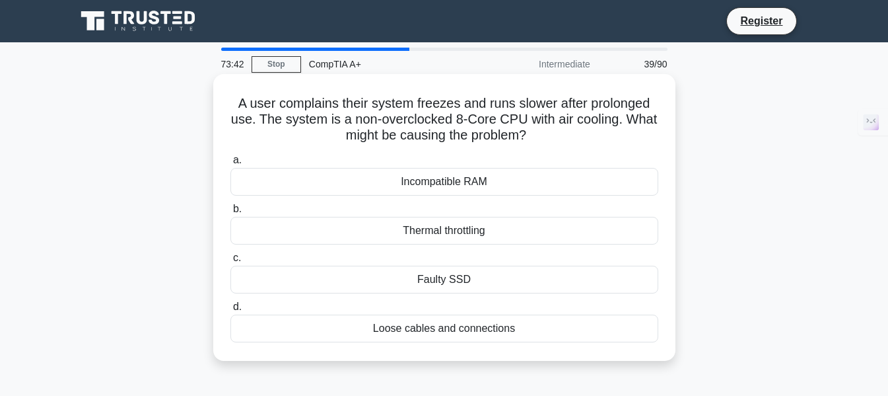
click at [426, 229] on div "Thermal throttling" at bounding box center [444, 231] width 428 height 28
click at [230, 213] on input "b. Thermal throttling" at bounding box center [230, 209] width 0 height 9
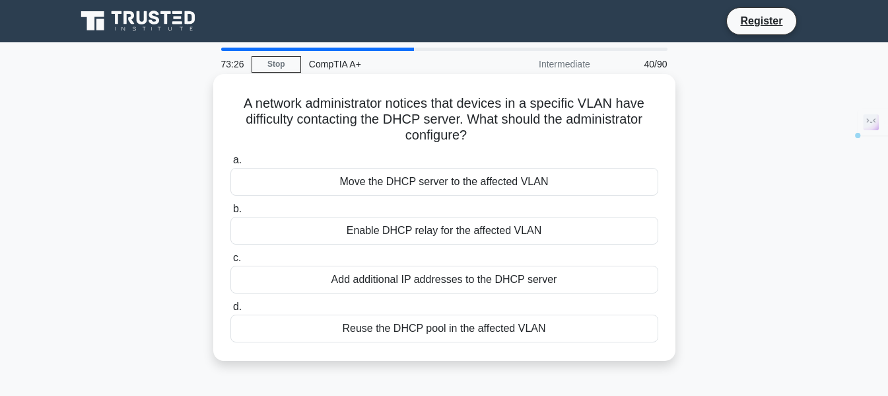
drag, startPoint x: 226, startPoint y: 92, endPoint x: 587, endPoint y: 323, distance: 428.4
click at [587, 323] on div "A network administrator notices that devices in a specific VLAN have difficulty…" at bounding box center [445, 217] width 452 height 276
copy div "A network administrator notices that devices in a specific VLAN have difficulty…"
click at [500, 239] on div "Enable DHCP relay for the affected VLAN" at bounding box center [444, 231] width 428 height 28
click at [230, 213] on input "b. Enable DHCP relay for the affected VLAN" at bounding box center [230, 209] width 0 height 9
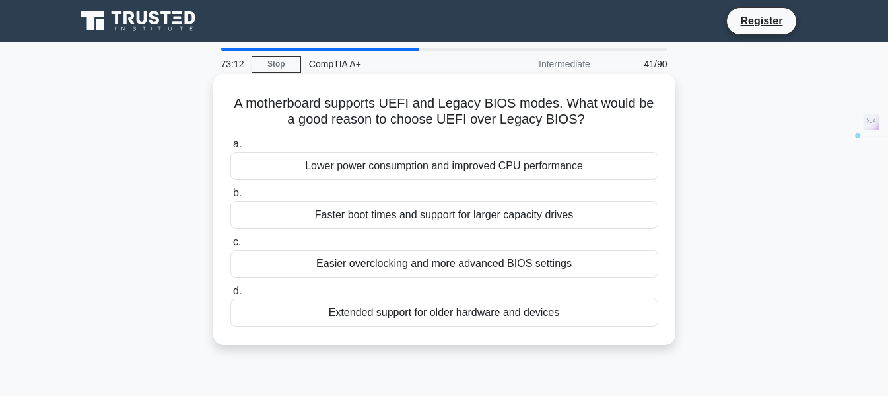
drag, startPoint x: 230, startPoint y: 102, endPoint x: 618, endPoint y: 321, distance: 445.5
click at [618, 321] on div "A motherboard supports UEFI and Legacy BIOS modes. What would be a good reason …" at bounding box center [445, 209] width 452 height 260
click at [585, 193] on label "b. Faster boot times and support for larger capacity drives" at bounding box center [444, 207] width 428 height 44
click at [230, 193] on input "b. Faster boot times and support for larger capacity drives" at bounding box center [230, 193] width 0 height 9
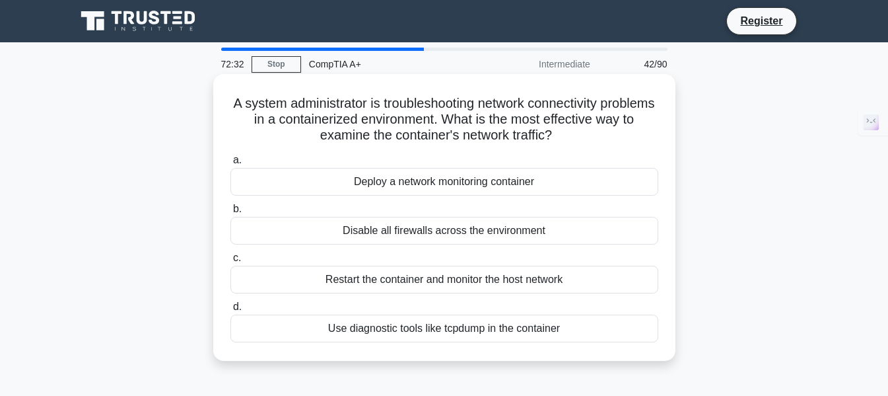
click at [463, 324] on div "Use diagnostic tools like tcpdump in the container" at bounding box center [444, 328] width 428 height 28
click at [230, 311] on input "d. Use diagnostic tools like tcpdump in the container" at bounding box center [230, 306] width 0 height 9
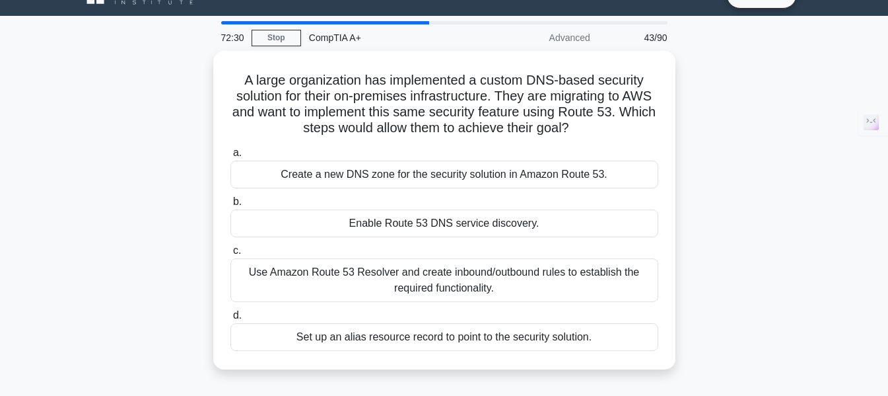
scroll to position [29, 0]
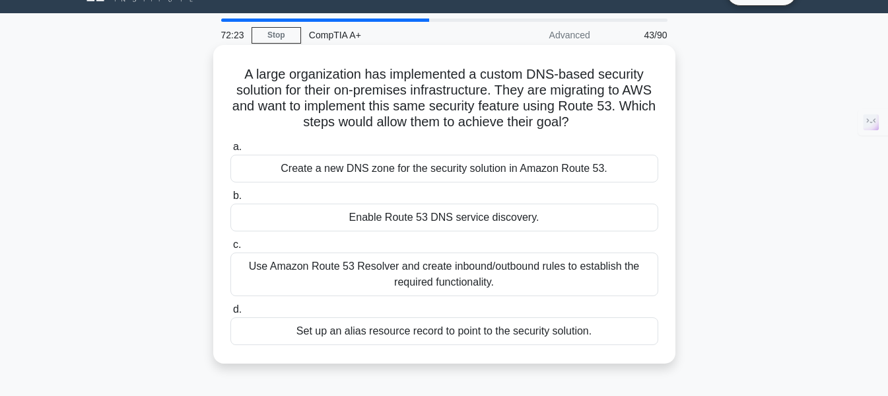
click at [357, 274] on div "Use Amazon Route 53 Resolver and create inbound/outbound rules to establish the…" at bounding box center [444, 274] width 428 height 44
click at [230, 249] on input "c. Use Amazon Route 53 Resolver and create inbound/outbound rules to establish …" at bounding box center [230, 244] width 0 height 9
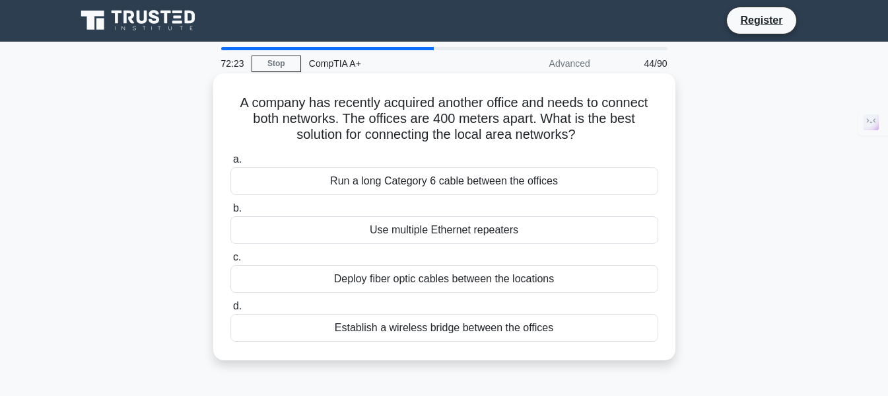
scroll to position [0, 0]
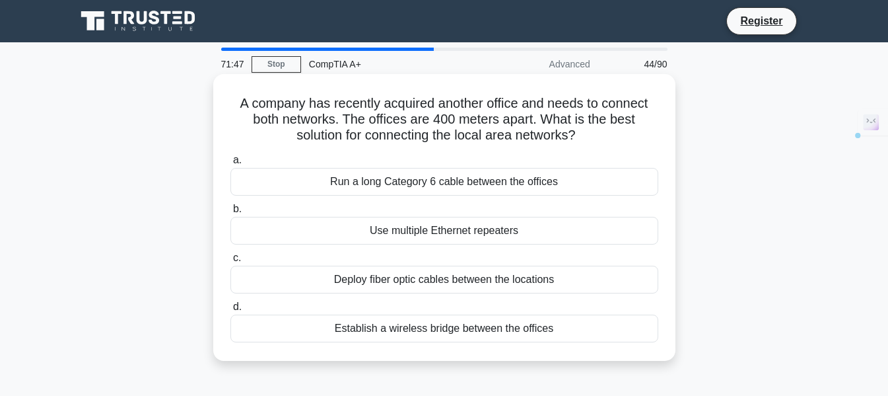
drag, startPoint x: 235, startPoint y: 103, endPoint x: 607, endPoint y: 349, distance: 445.6
click at [607, 349] on div "A company has recently acquired another office and needs to connect both networ…" at bounding box center [445, 217] width 452 height 276
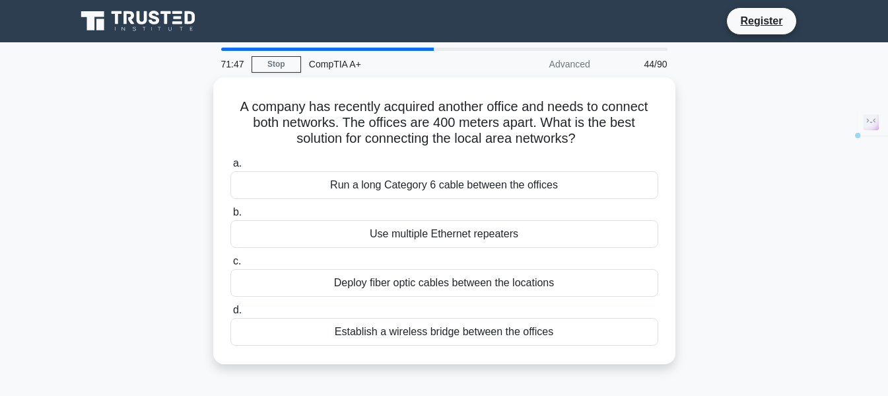
click at [753, 261] on div "A company has recently acquired another office and needs to connect both networ…" at bounding box center [444, 228] width 753 height 302
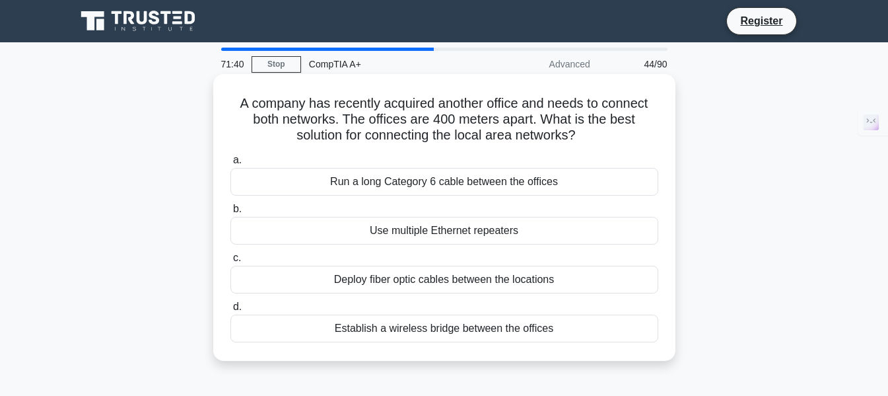
click at [427, 273] on div "Deploy fiber optic cables between the locations" at bounding box center [444, 279] width 428 height 28
click at [230, 262] on input "c. Deploy fiber optic cables between the locations" at bounding box center [230, 258] width 0 height 9
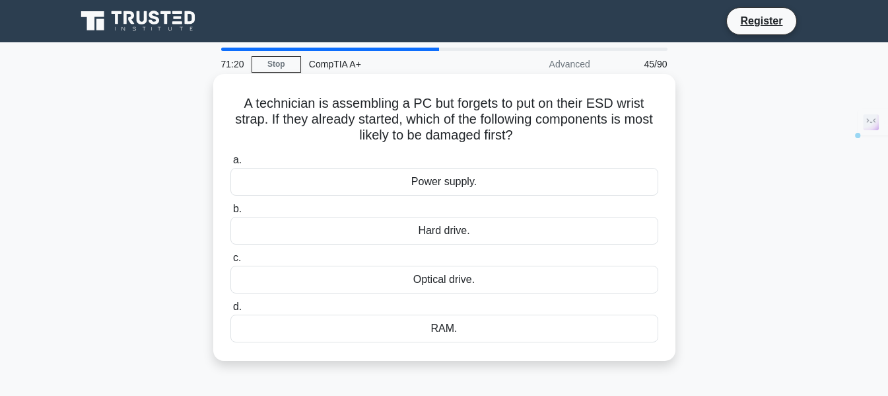
drag, startPoint x: 239, startPoint y: 104, endPoint x: 535, endPoint y: 329, distance: 372.7
click at [535, 329] on div "A technician is assembling a PC but forgets to put on their ESD wrist strap. If…" at bounding box center [445, 217] width 452 height 276
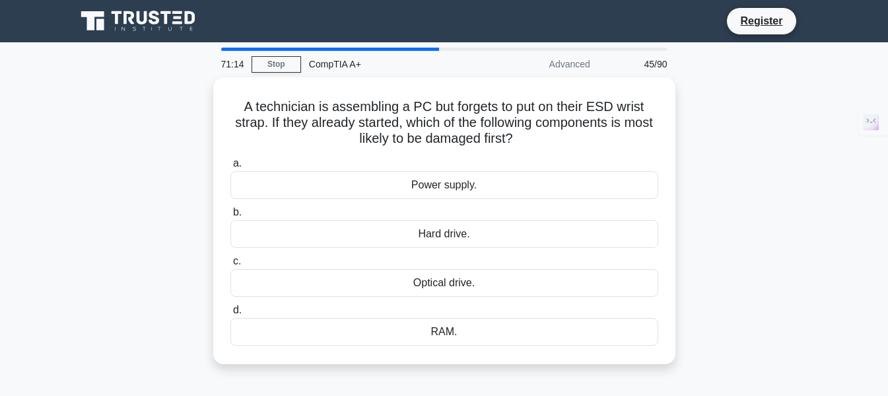
click at [702, 256] on div "A technician is assembling a PC but forgets to put on their ESD wrist strap. If…" at bounding box center [444, 228] width 753 height 302
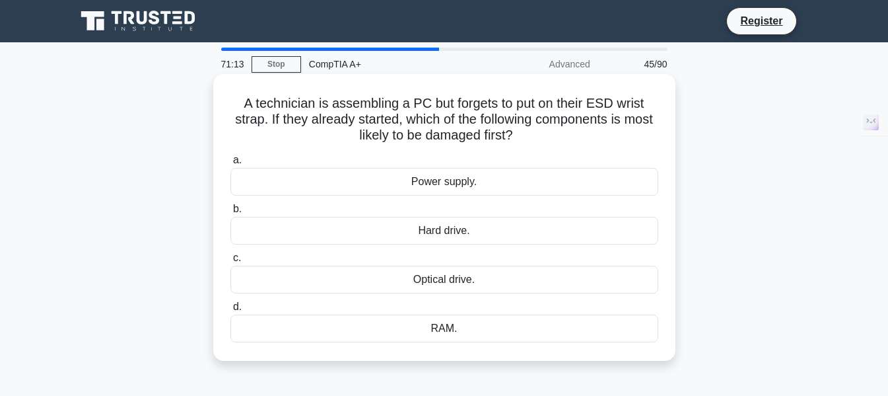
click at [615, 326] on div "RAM." at bounding box center [444, 328] width 428 height 28
click at [230, 311] on input "d. RAM." at bounding box center [230, 306] width 0 height 9
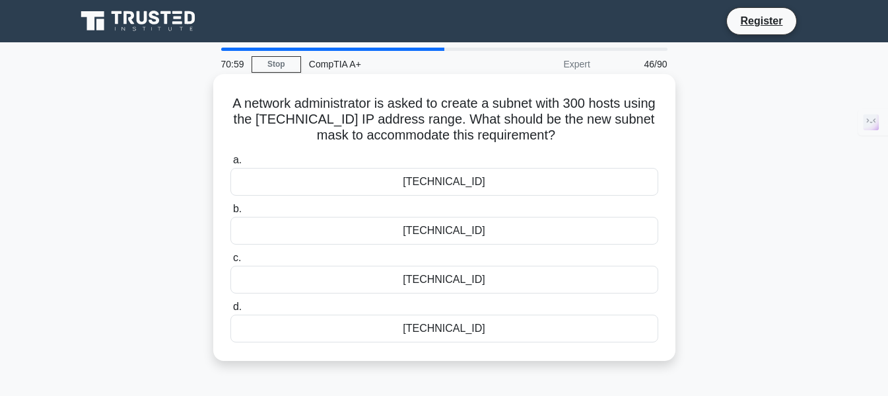
click at [475, 228] on div "255.255.254.0" at bounding box center [444, 231] width 428 height 28
click at [230, 213] on input "b. 255.255.254.0" at bounding box center [230, 209] width 0 height 9
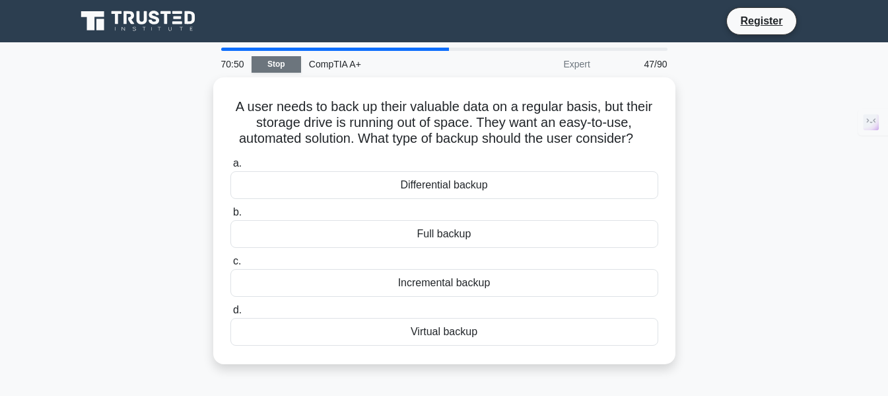
click at [286, 61] on link "Stop" at bounding box center [277, 64] width 50 height 17
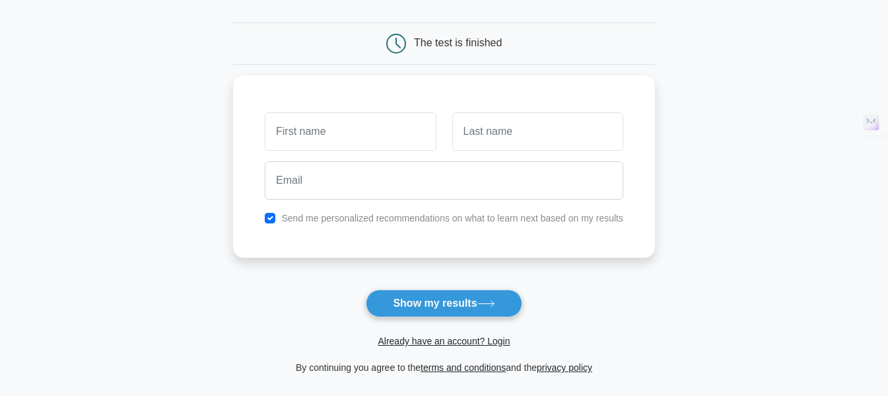
scroll to position [191, 0]
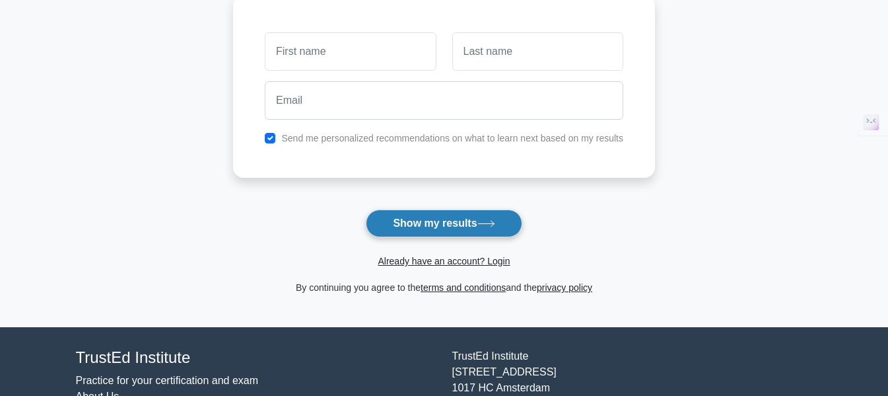
click at [481, 230] on button "Show my results" at bounding box center [444, 223] width 156 height 28
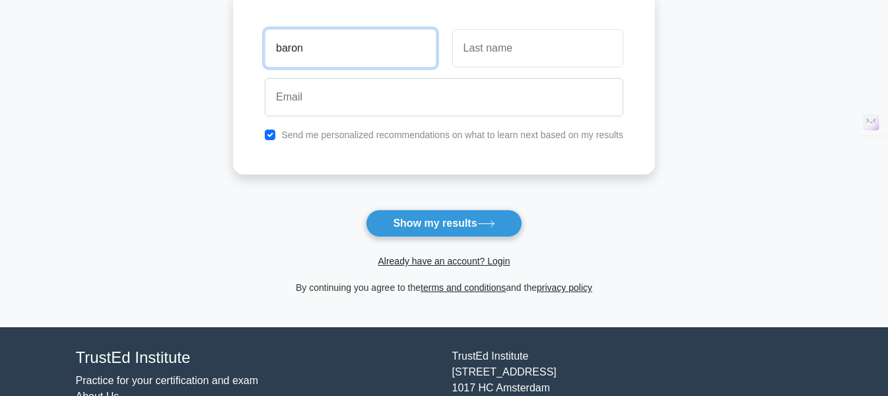
type input "baron"
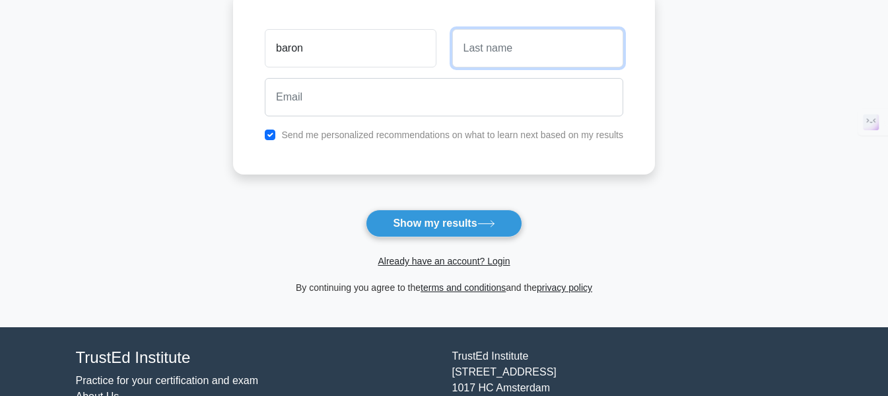
click at [476, 55] on input "text" at bounding box center [537, 48] width 171 height 38
type input "mijares"
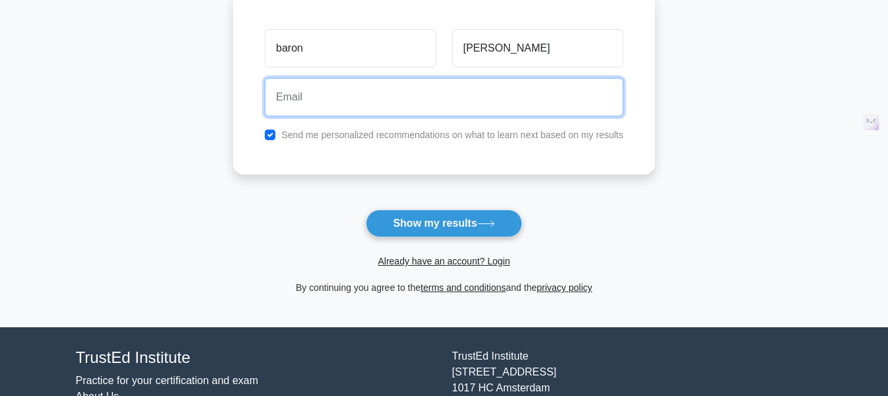
click at [452, 104] on input "email" at bounding box center [444, 97] width 359 height 38
type input "btmijares35@gmail.com"
click at [366, 209] on button "Show my results" at bounding box center [444, 223] width 156 height 28
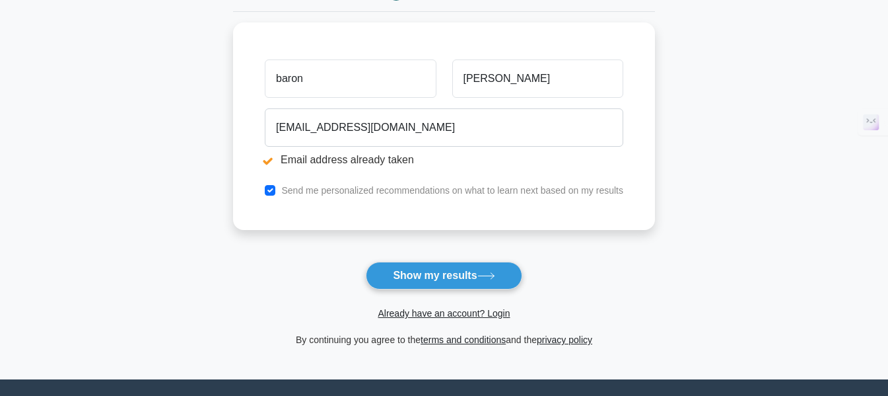
scroll to position [221, 0]
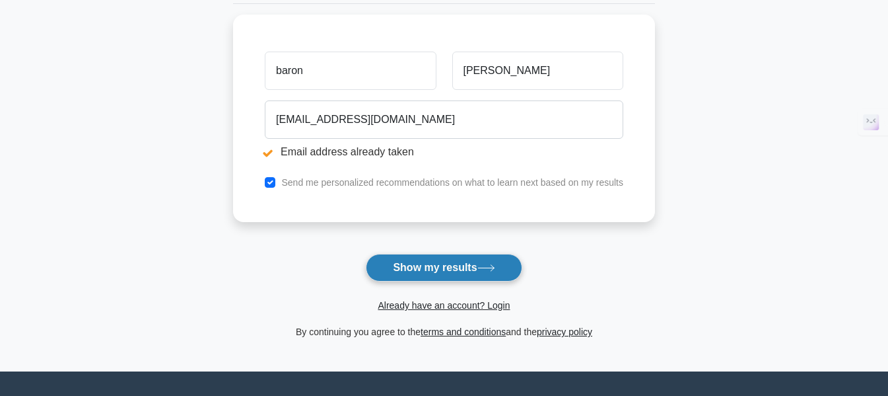
click at [485, 271] on icon at bounding box center [486, 267] width 18 height 7
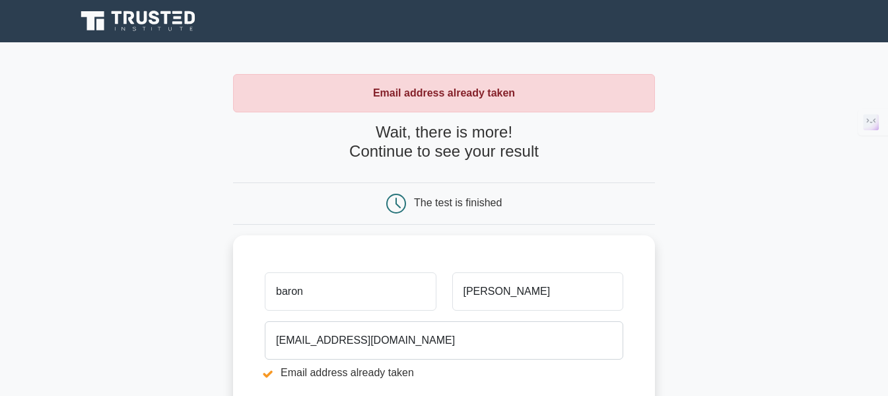
click at [565, 212] on div "The test is finished" at bounding box center [444, 203] width 281 height 20
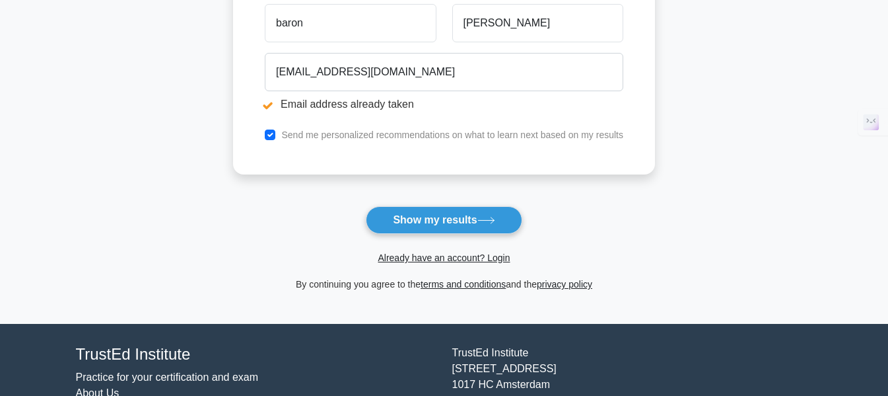
scroll to position [269, 0]
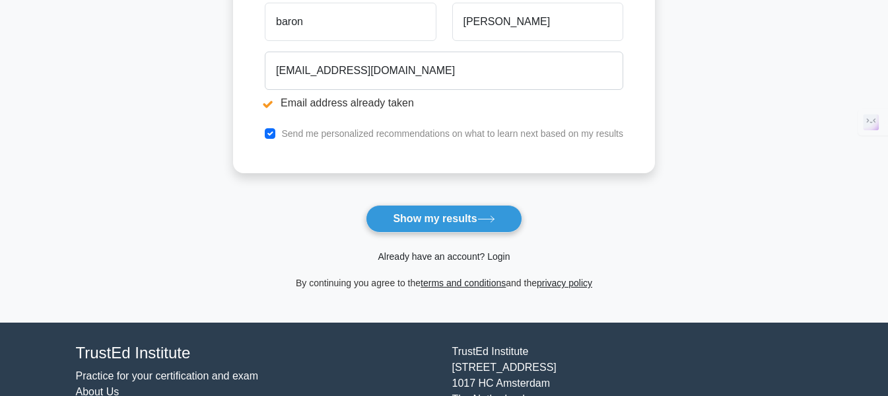
click at [465, 259] on link "Already have an account? Login" at bounding box center [444, 256] width 132 height 11
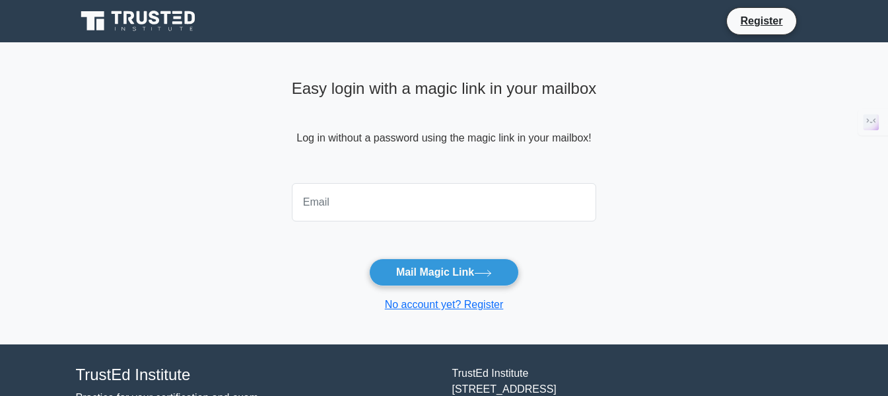
click at [388, 199] on input "email" at bounding box center [444, 202] width 305 height 38
type input "[EMAIL_ADDRESS][DOMAIN_NAME]"
click at [369, 258] on button "Mail Magic Link" at bounding box center [444, 272] width 150 height 28
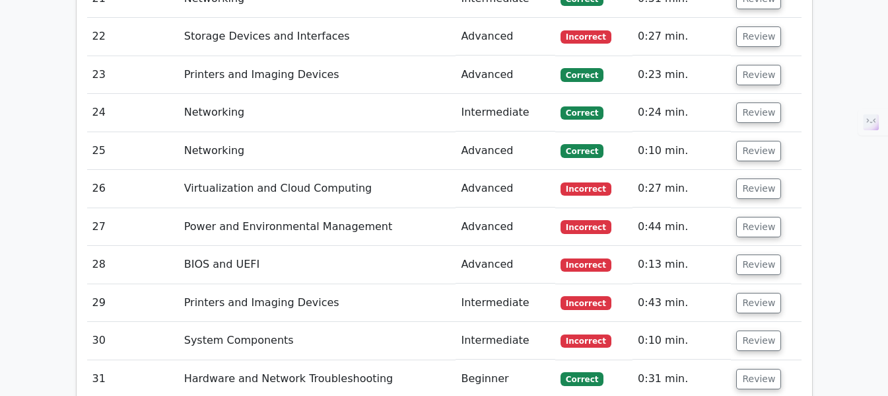
scroll to position [2705, 0]
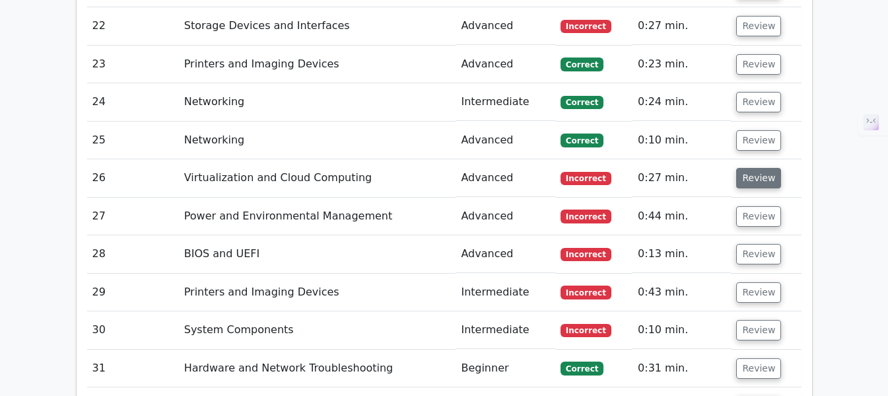
click at [755, 168] on button "Review" at bounding box center [758, 178] width 45 height 20
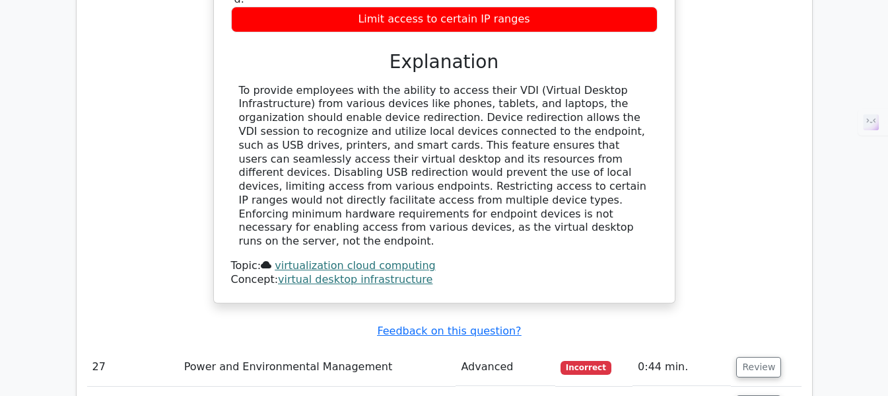
scroll to position [3191, 0]
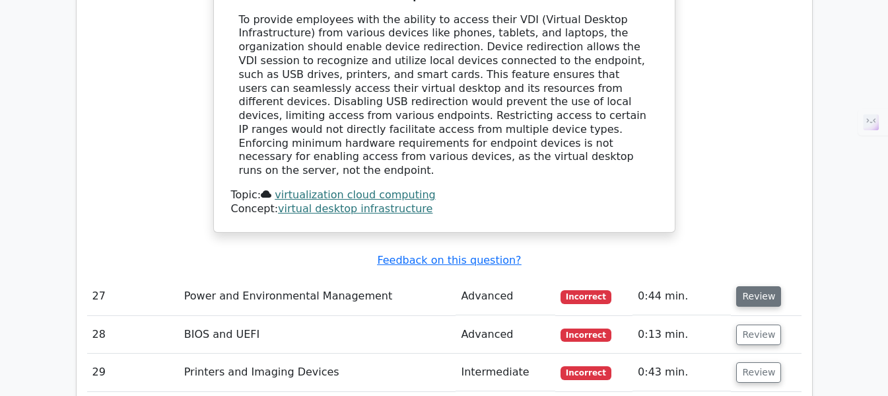
click at [746, 286] on button "Review" at bounding box center [758, 296] width 45 height 20
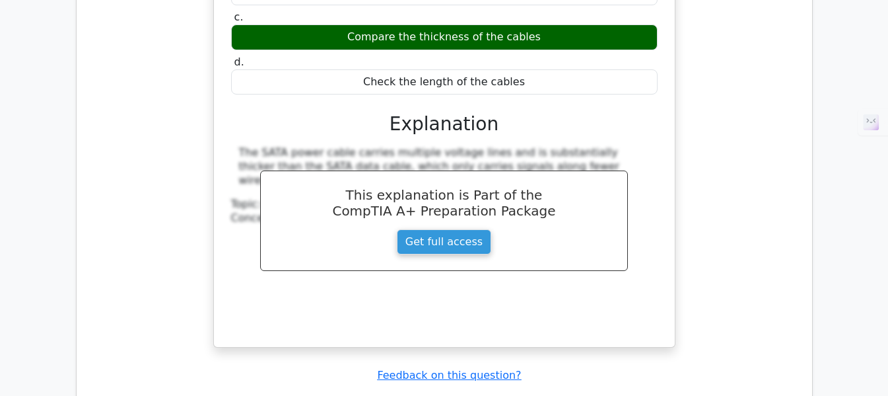
scroll to position [3776, 0]
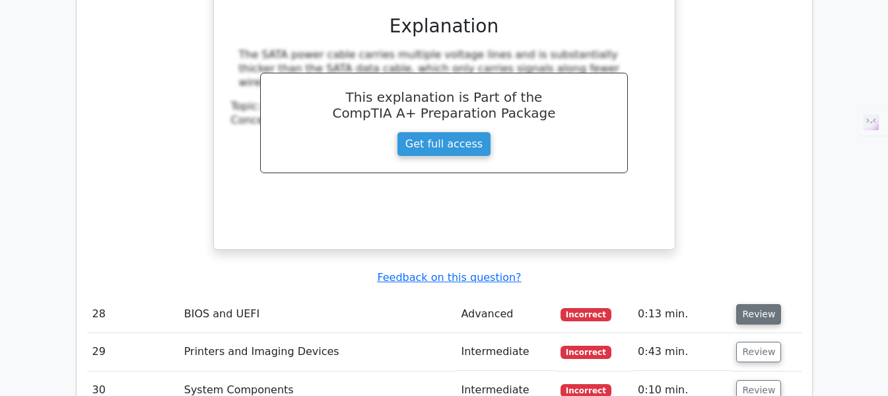
click at [753, 304] on button "Review" at bounding box center [758, 314] width 45 height 20
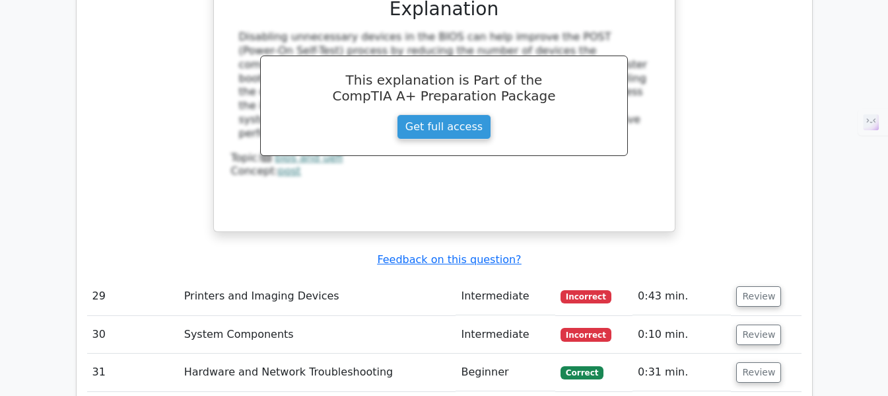
scroll to position [4419, 0]
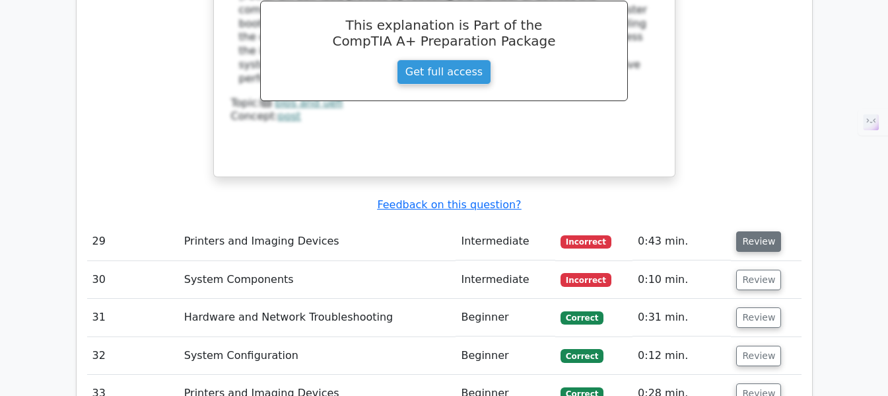
click at [768, 231] on button "Review" at bounding box center [758, 241] width 45 height 20
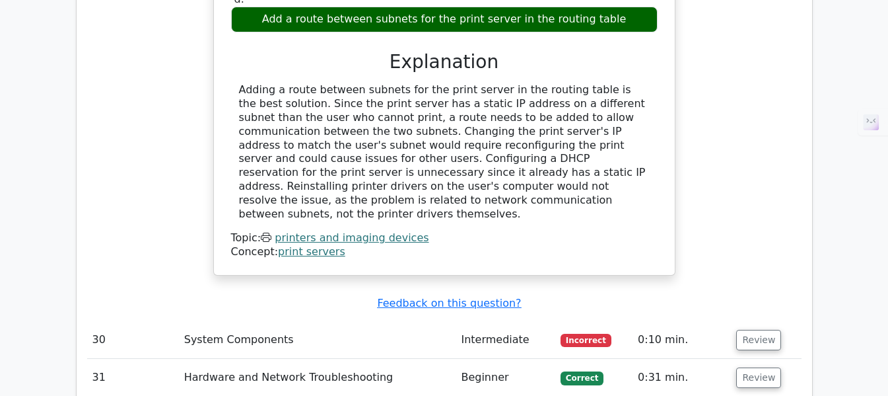
scroll to position [4940, 0]
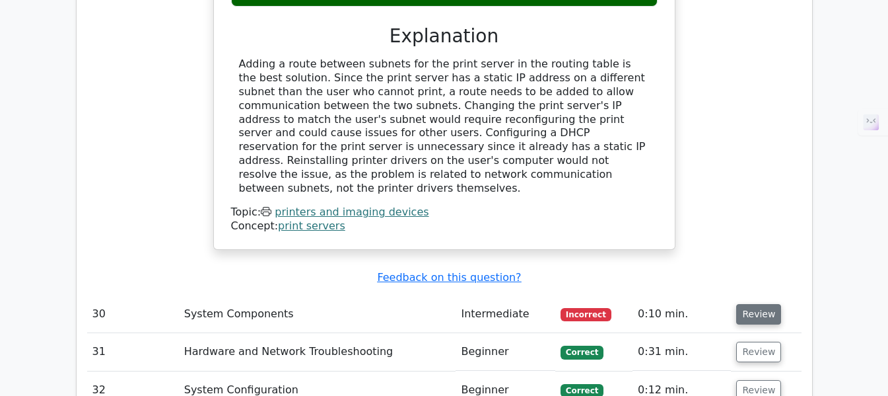
click at [767, 304] on button "Review" at bounding box center [758, 314] width 45 height 20
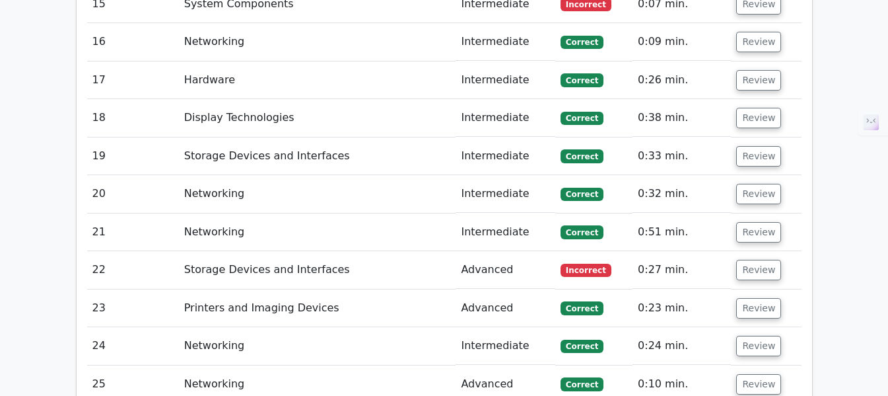
scroll to position [2477, 0]
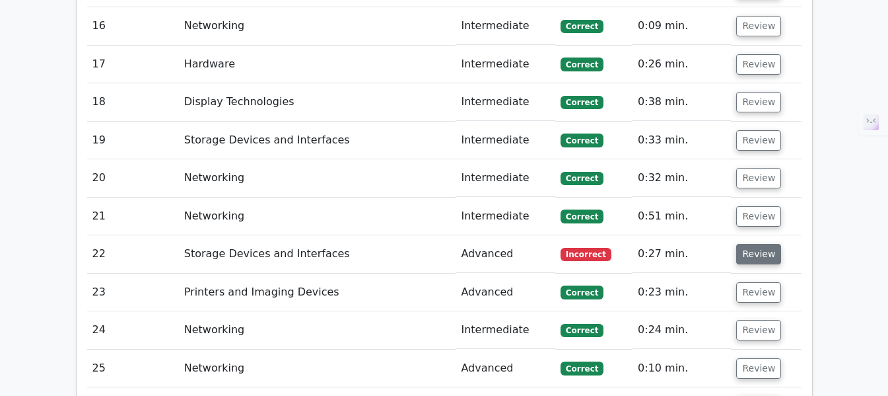
click at [765, 244] on button "Review" at bounding box center [758, 254] width 45 height 20
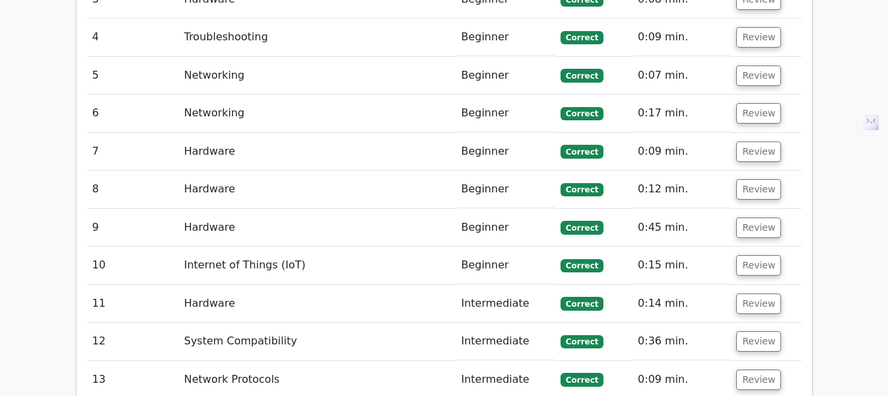
scroll to position [2199, 0]
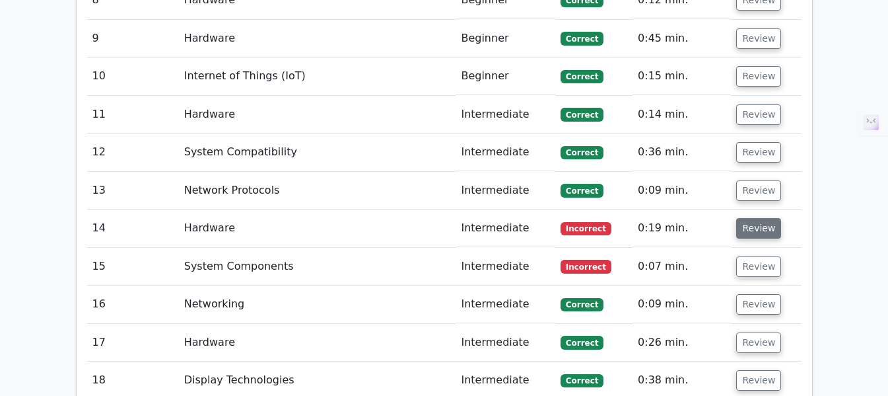
click at [758, 218] on button "Review" at bounding box center [758, 228] width 45 height 20
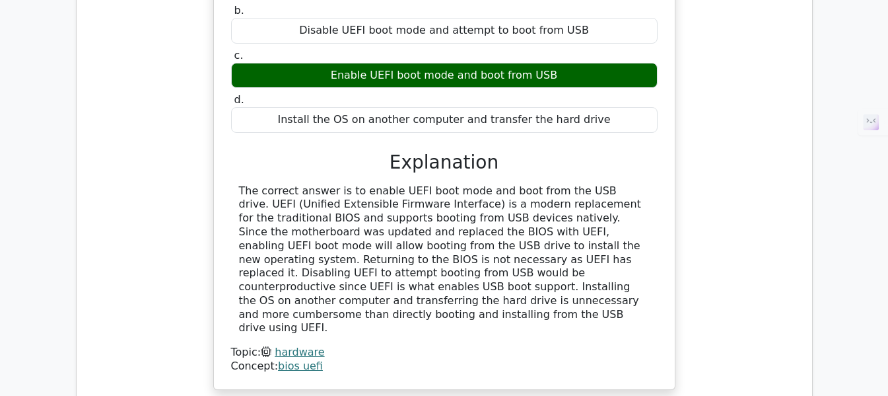
scroll to position [2809, 0]
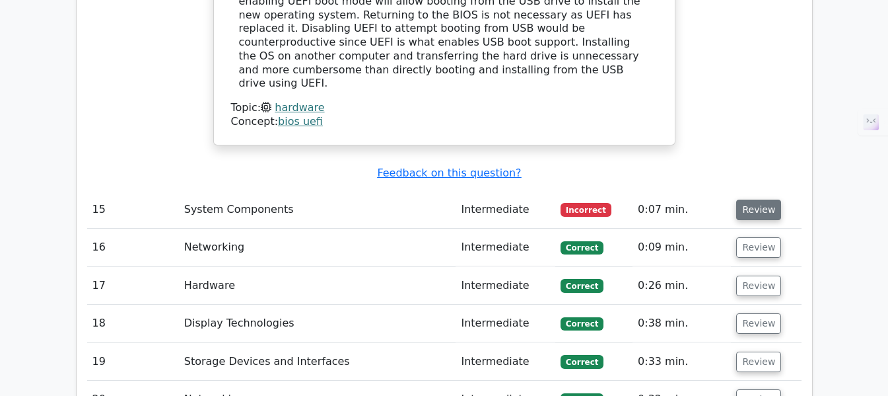
click at [765, 199] on button "Review" at bounding box center [758, 209] width 45 height 20
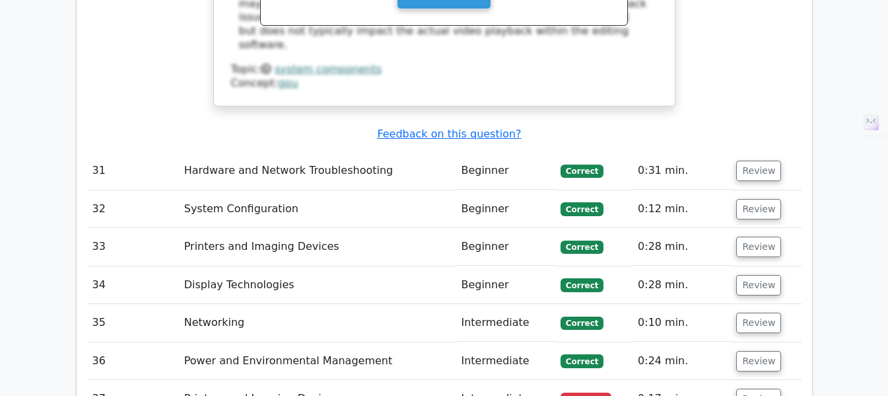
scroll to position [7356, 0]
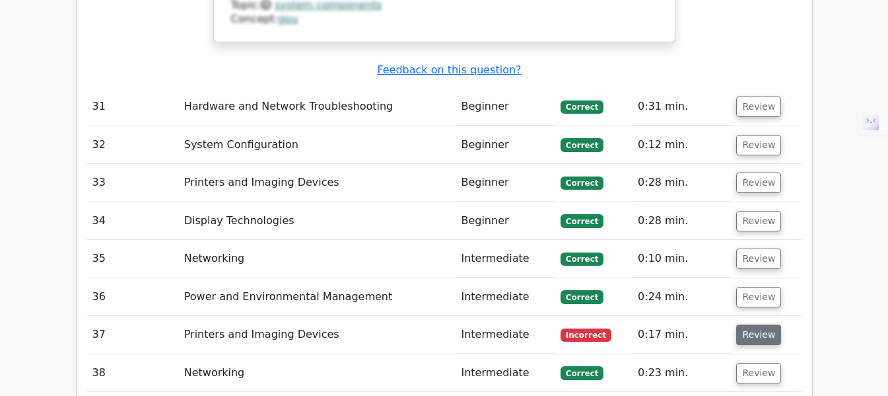
click at [755, 324] on button "Review" at bounding box center [758, 334] width 45 height 20
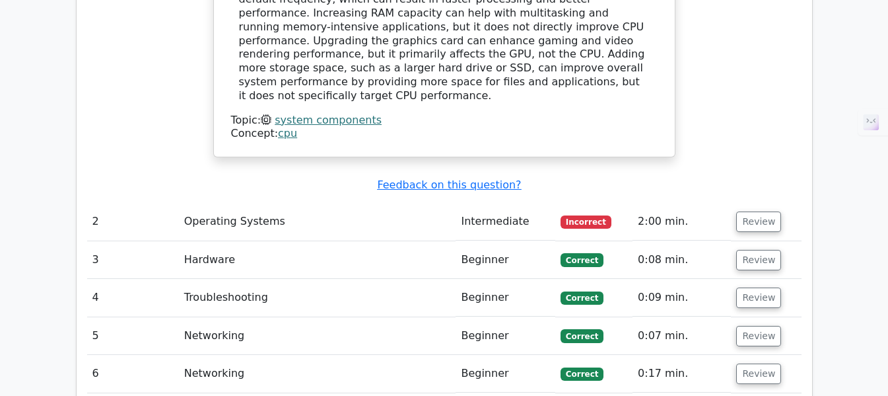
scroll to position [1834, 0]
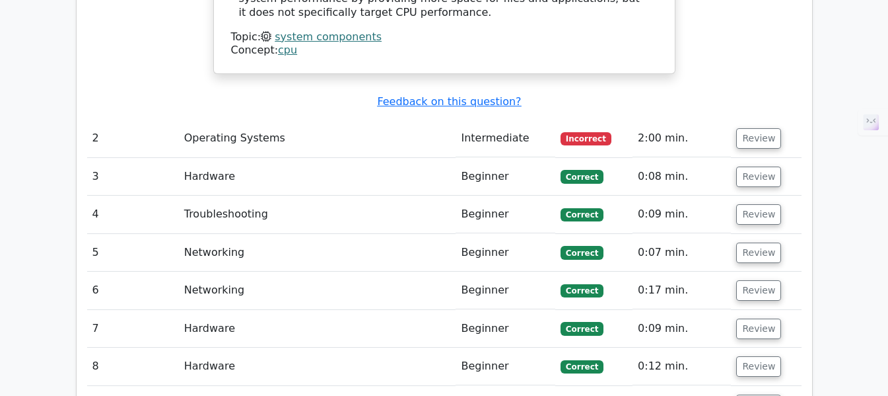
click at [759, 120] on td "Review" at bounding box center [766, 139] width 70 height 38
click at [757, 128] on button "Review" at bounding box center [758, 138] width 45 height 20
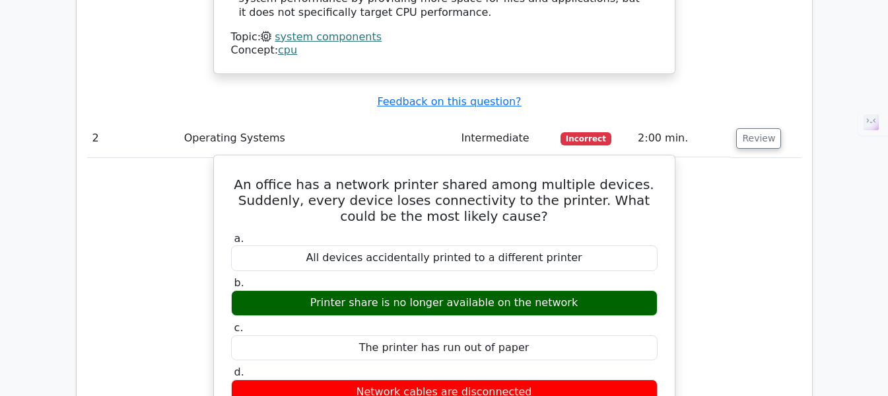
click at [539, 290] on div "Printer share is no longer available on the network" at bounding box center [444, 303] width 427 height 26
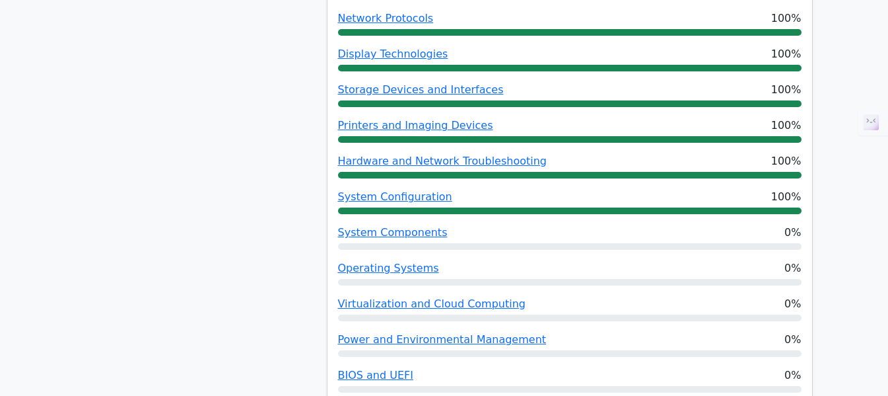
scroll to position [382, 0]
